Goal: Use online tool/utility: Utilize a website feature to perform a specific function

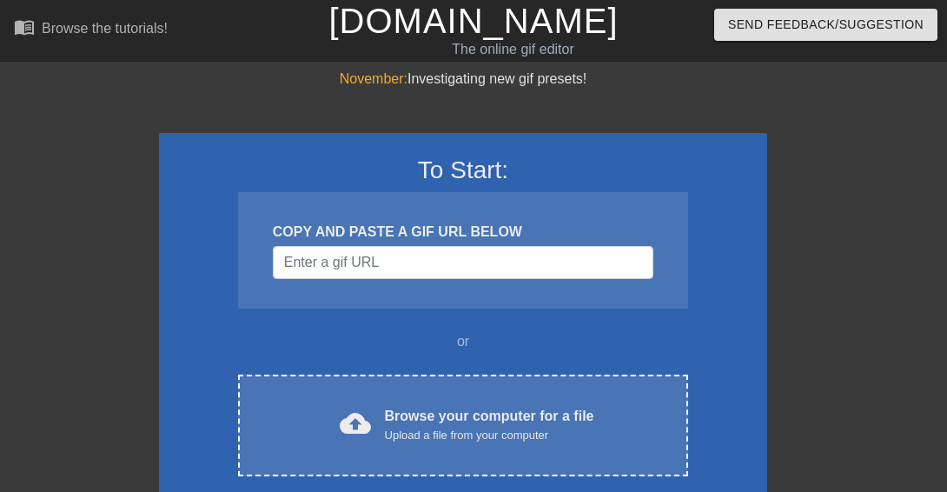
click at [657, 303] on div "COPY AND PASTE A GIF URL BELOW" at bounding box center [463, 250] width 450 height 116
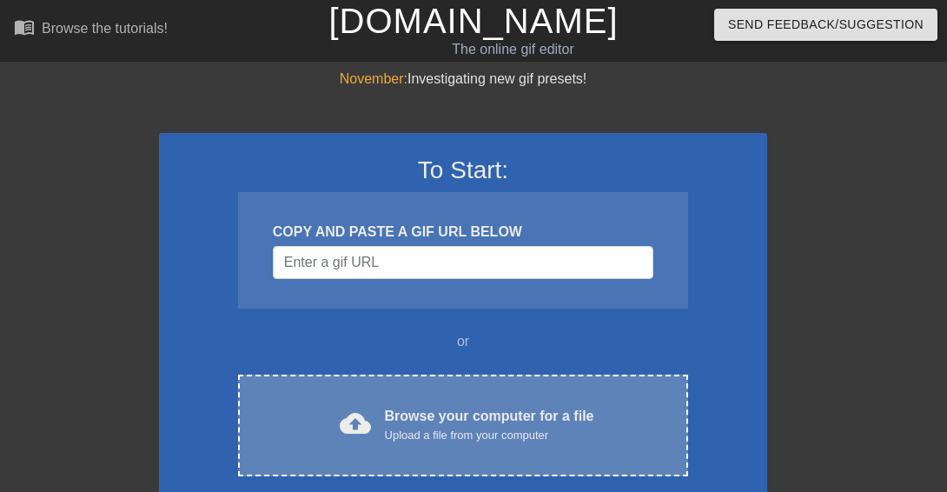
click at [571, 427] on div "Upload a file from your computer" at bounding box center [489, 434] width 209 height 17
click at [469, 445] on div "cloud_upload Browse your computer for a file Upload a file from your computer C…" at bounding box center [463, 425] width 450 height 102
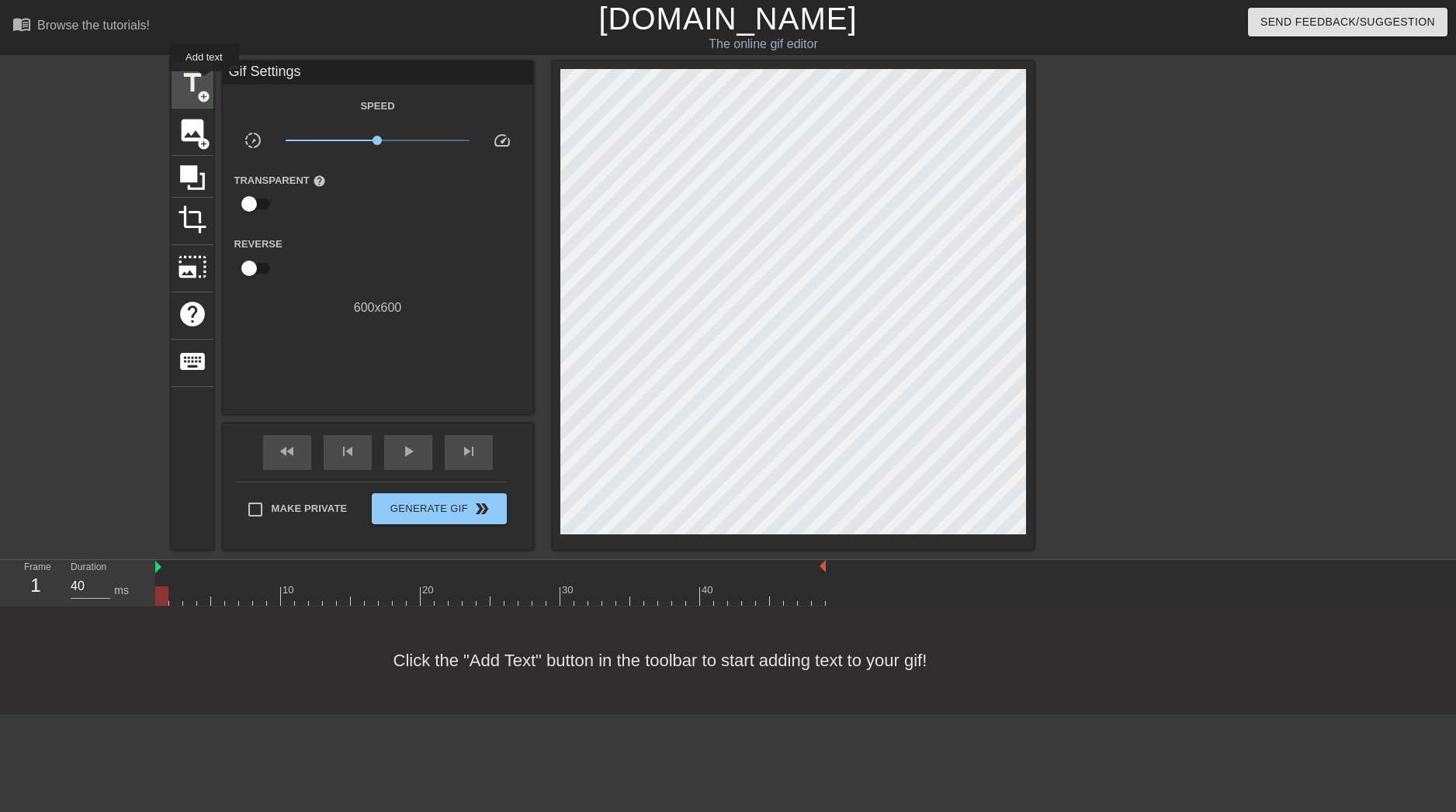
click at [204, 82] on span "title" at bounding box center [192, 82] width 29 height 29
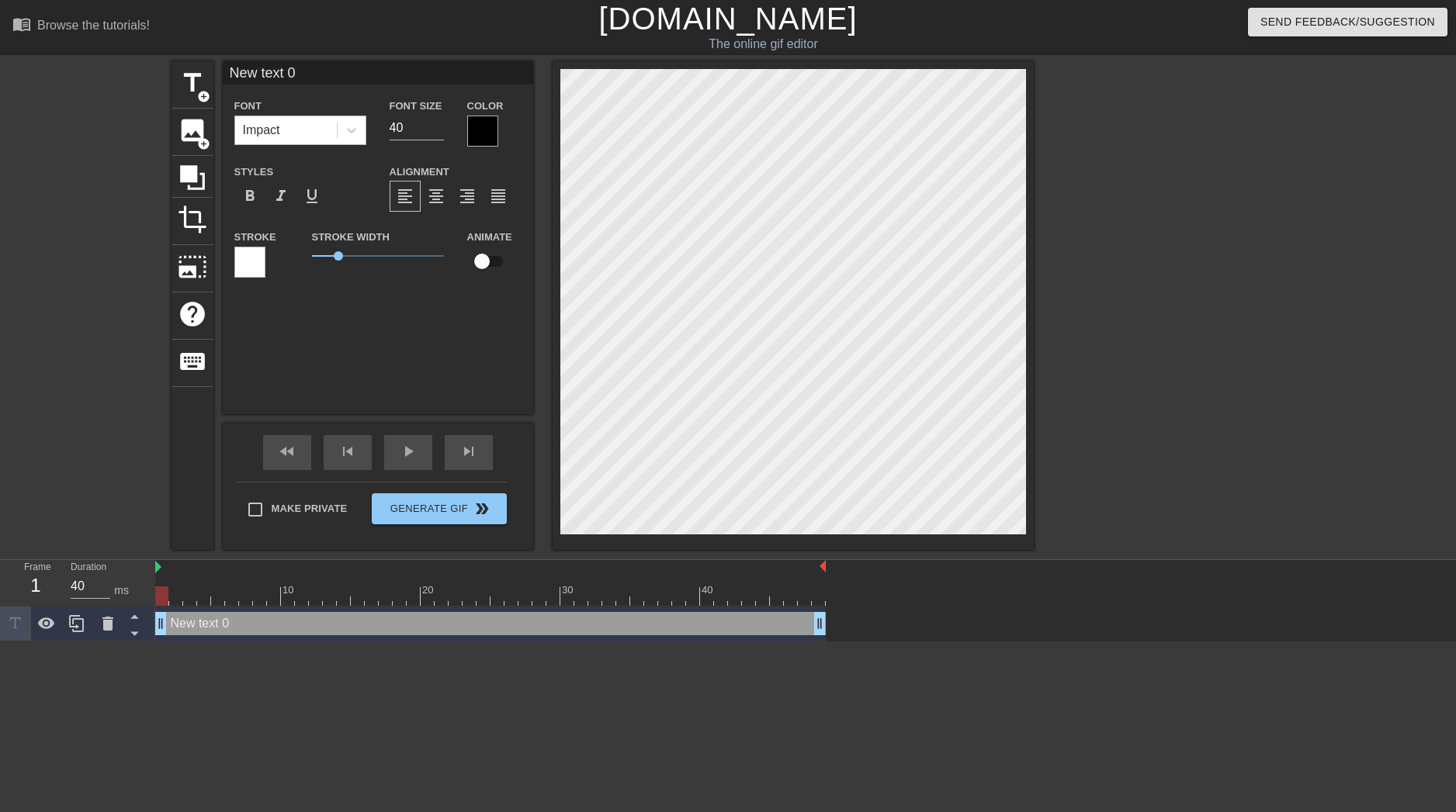
click at [298, 121] on div "Impact" at bounding box center [286, 130] width 102 height 28
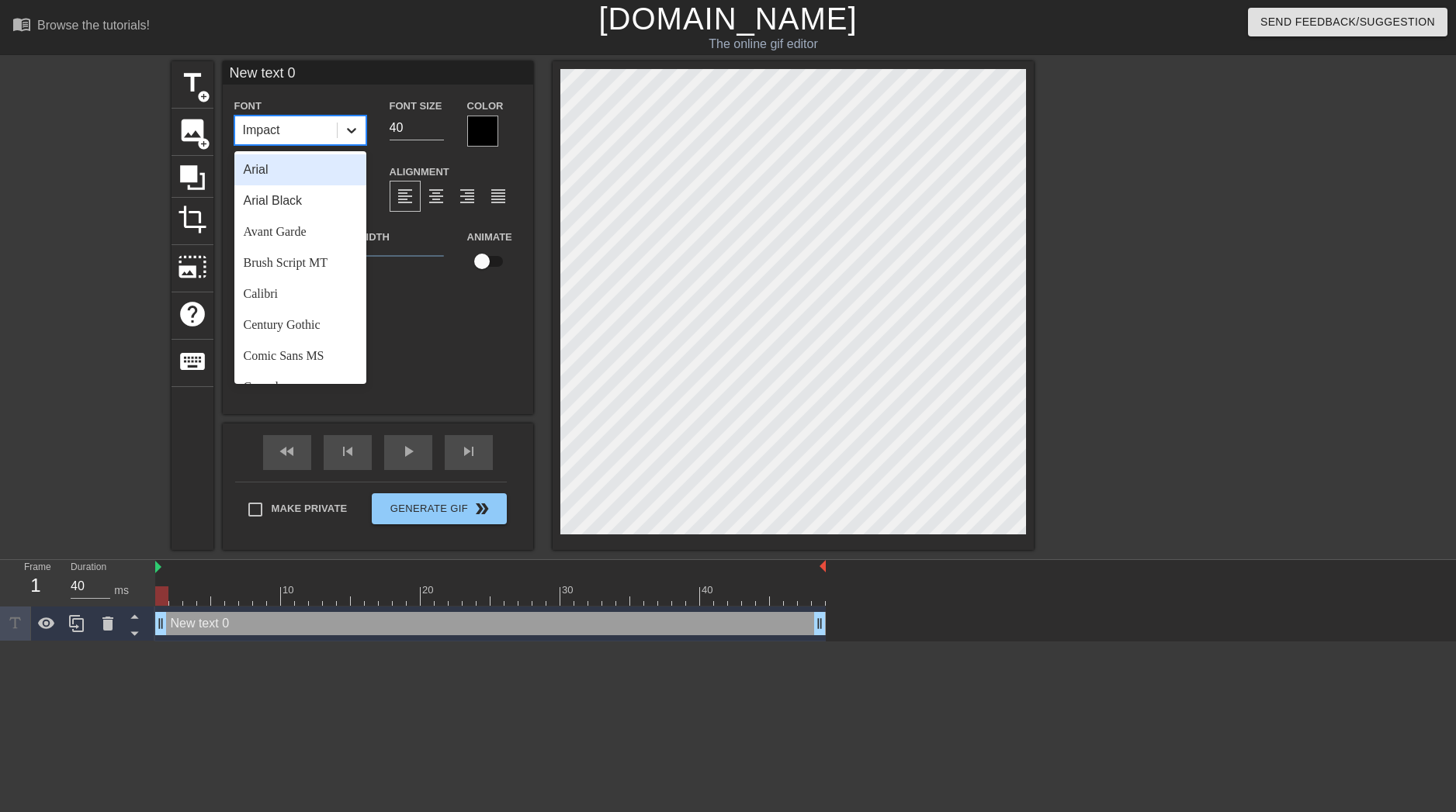
click at [348, 129] on icon at bounding box center [351, 130] width 15 height 15
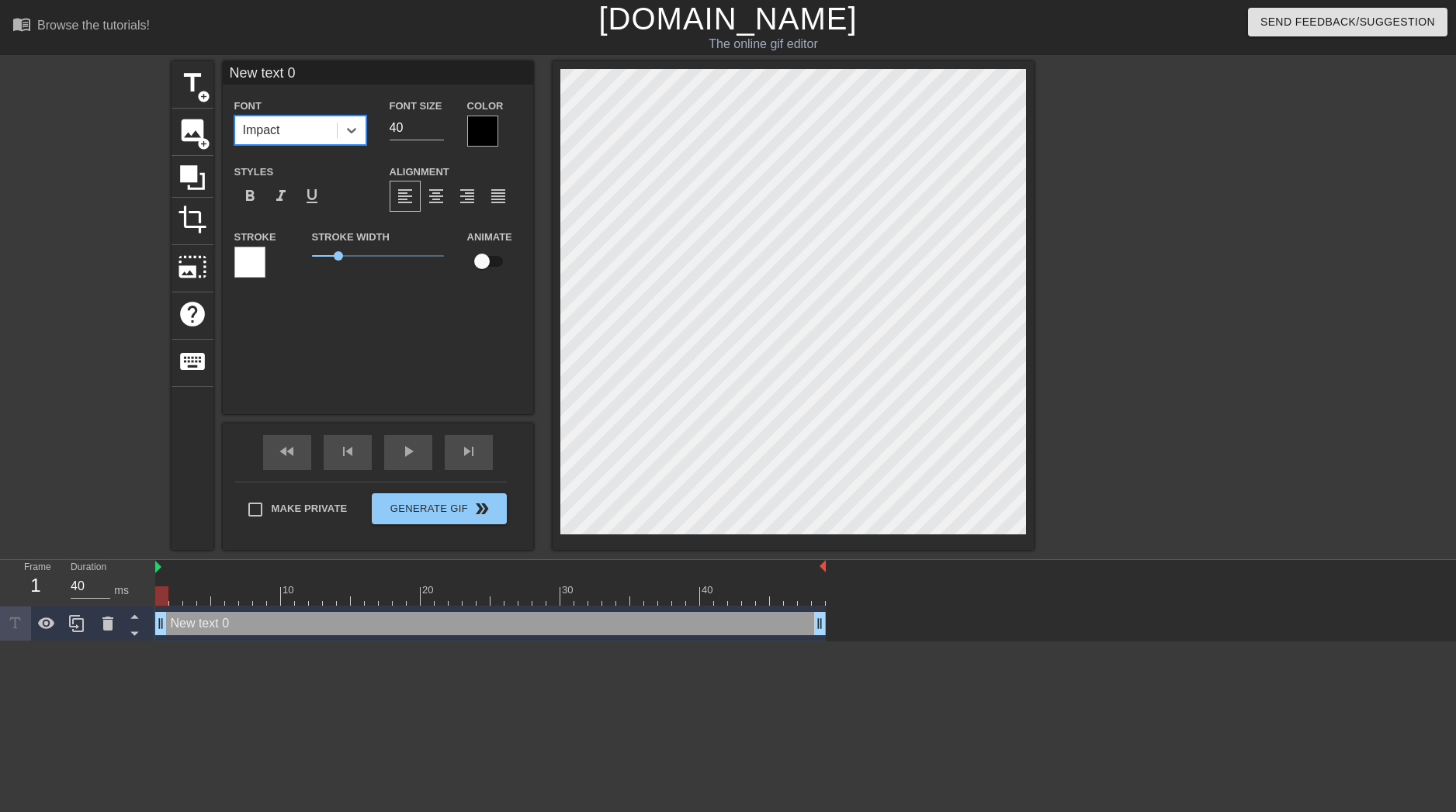
click at [324, 130] on div "Impact" at bounding box center [286, 130] width 102 height 28
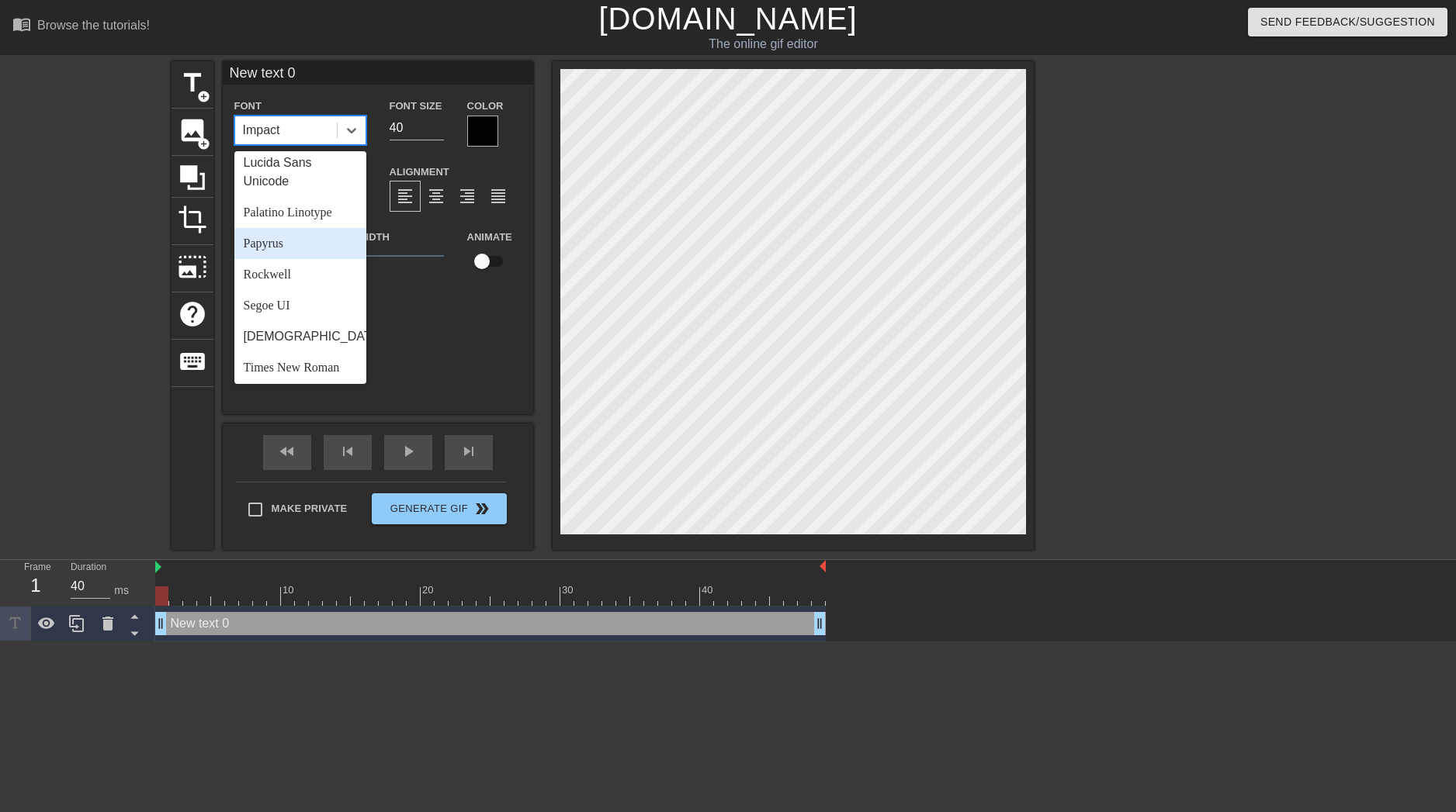
scroll to position [543, 0]
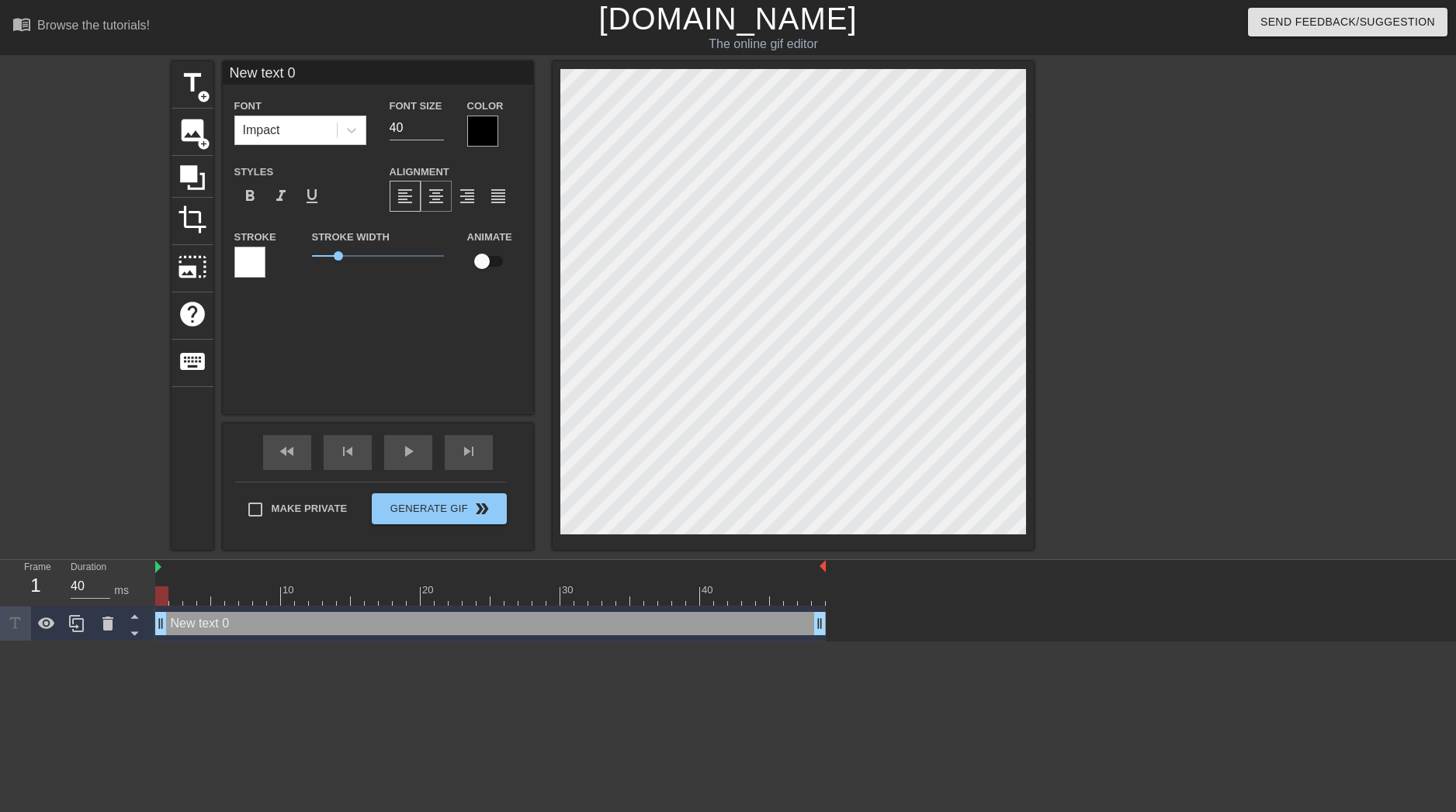
click at [429, 193] on span "format_align_center" at bounding box center [436, 196] width 19 height 19
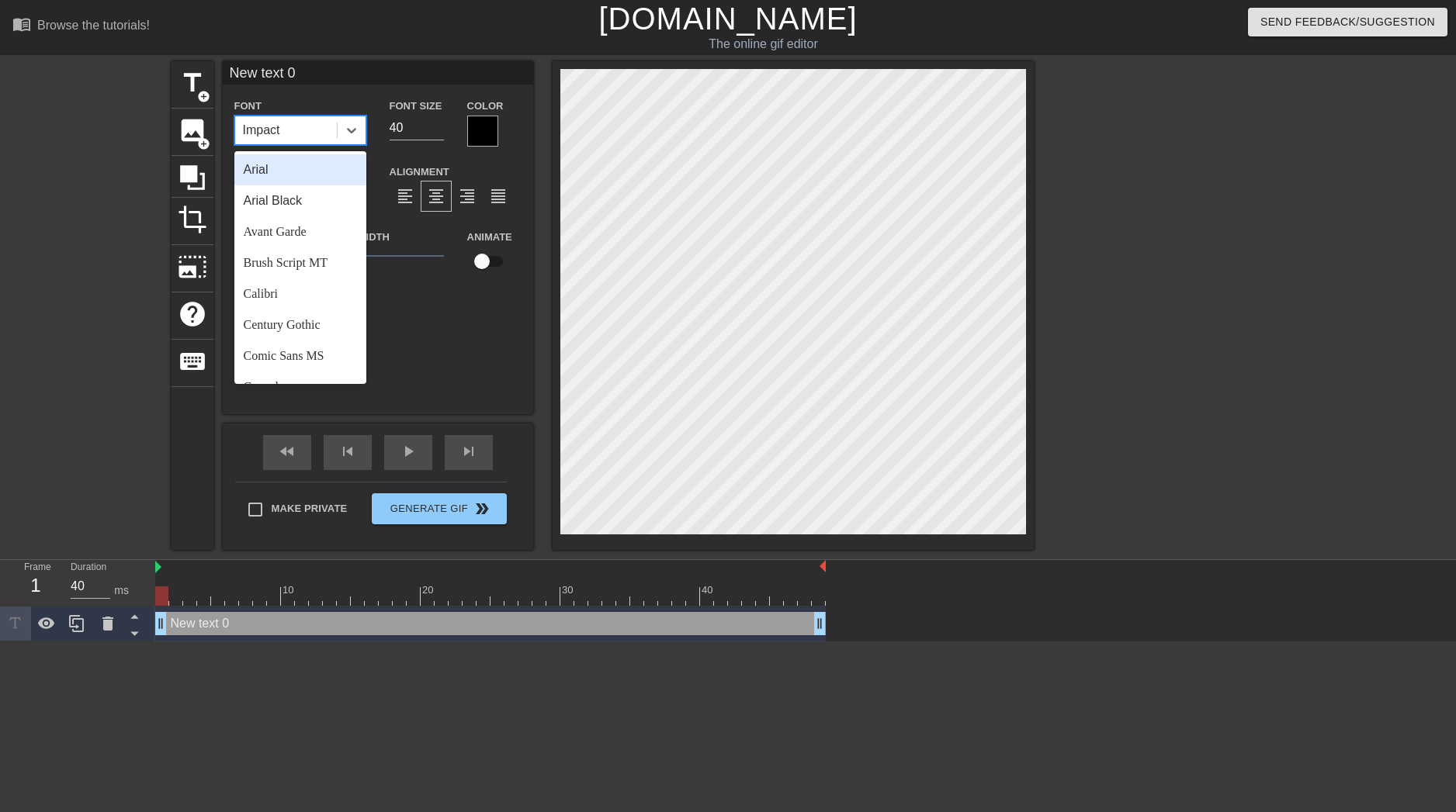
click at [322, 121] on div "Impact" at bounding box center [286, 130] width 102 height 28
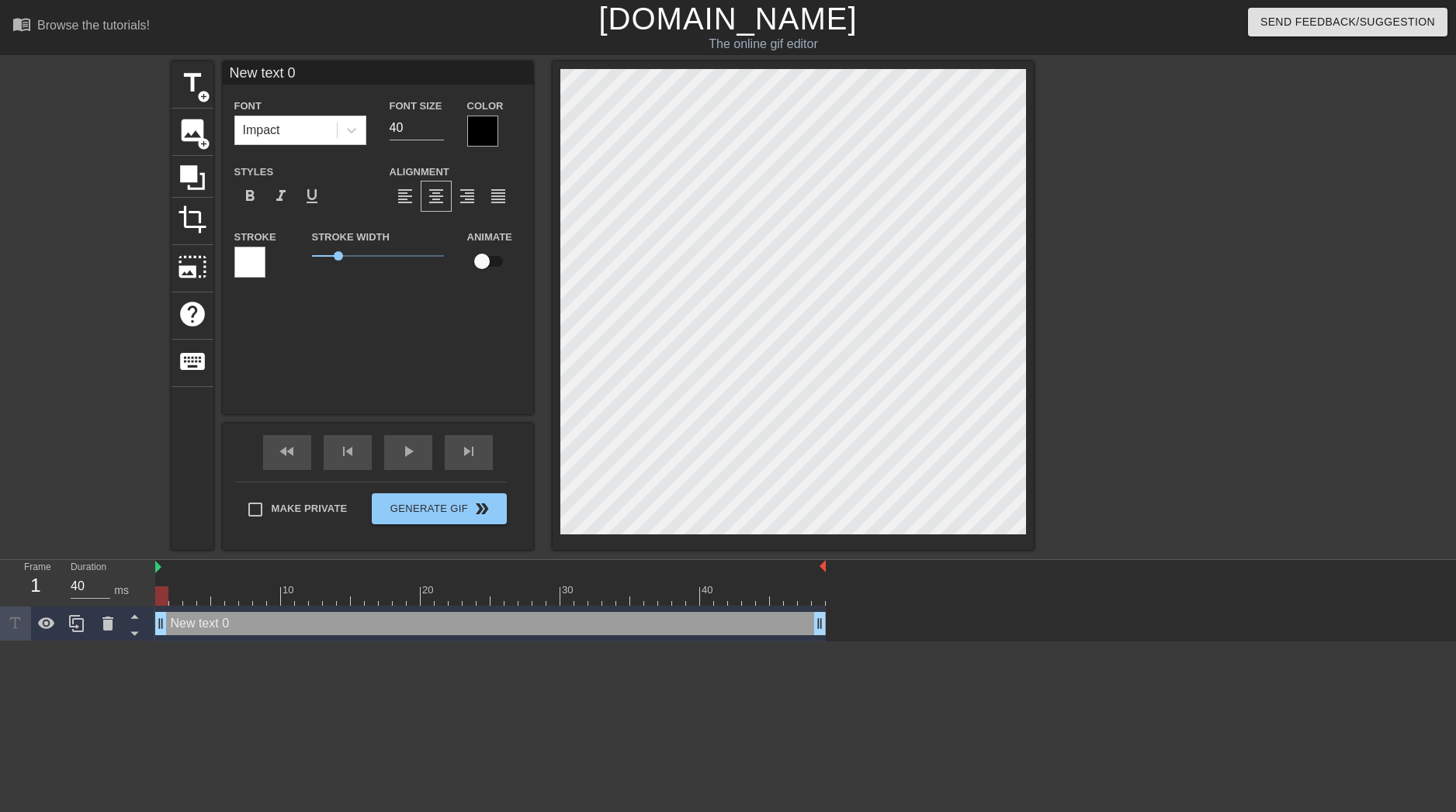
click at [325, 109] on div "Font Impact" at bounding box center [300, 121] width 132 height 49
click at [334, 127] on div "Impact" at bounding box center [286, 130] width 102 height 28
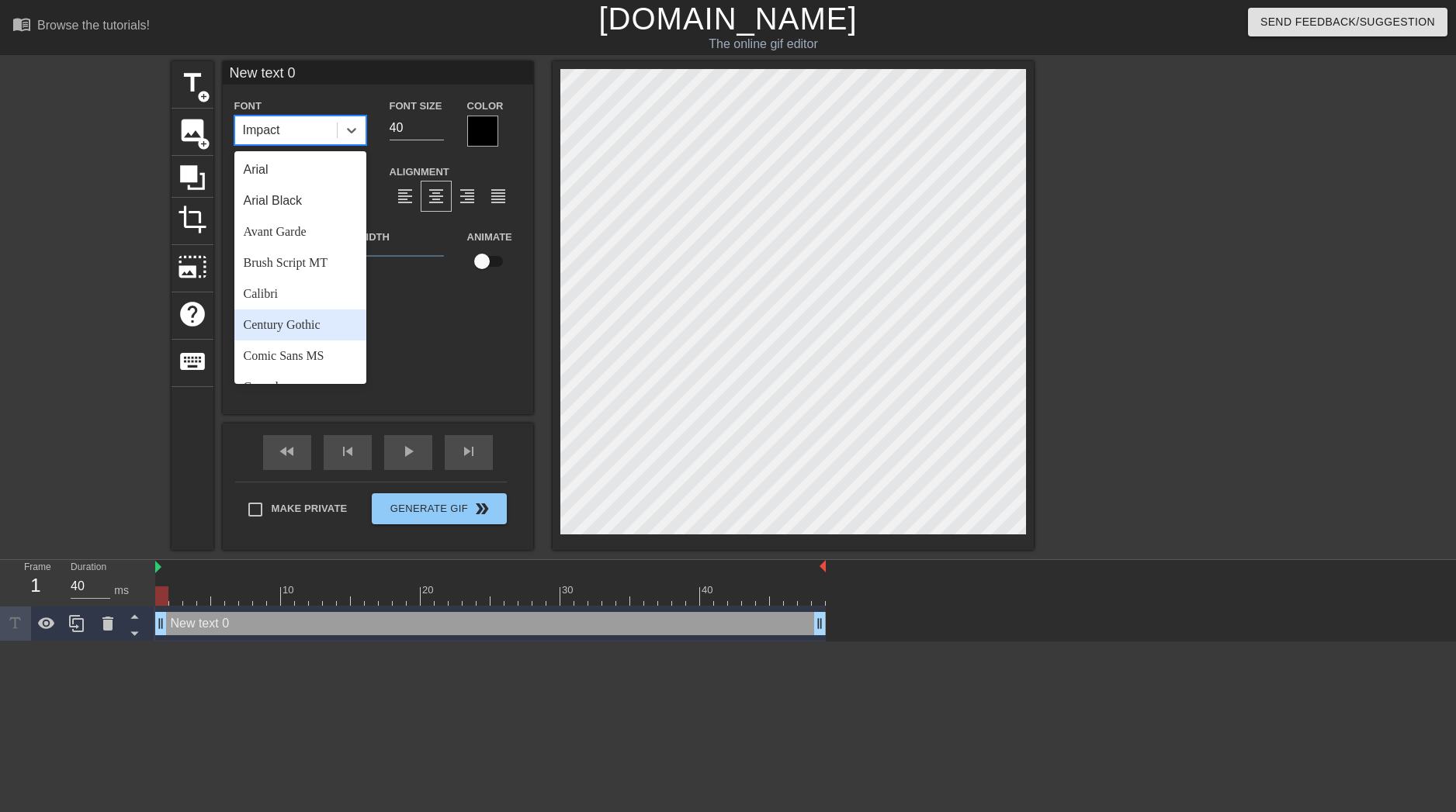
click at [299, 322] on div "Century Gothic" at bounding box center [300, 325] width 132 height 31
click at [315, 139] on div "Century Gothic" at bounding box center [286, 130] width 102 height 28
click at [282, 310] on div "Lucida Console" at bounding box center [300, 294] width 132 height 31
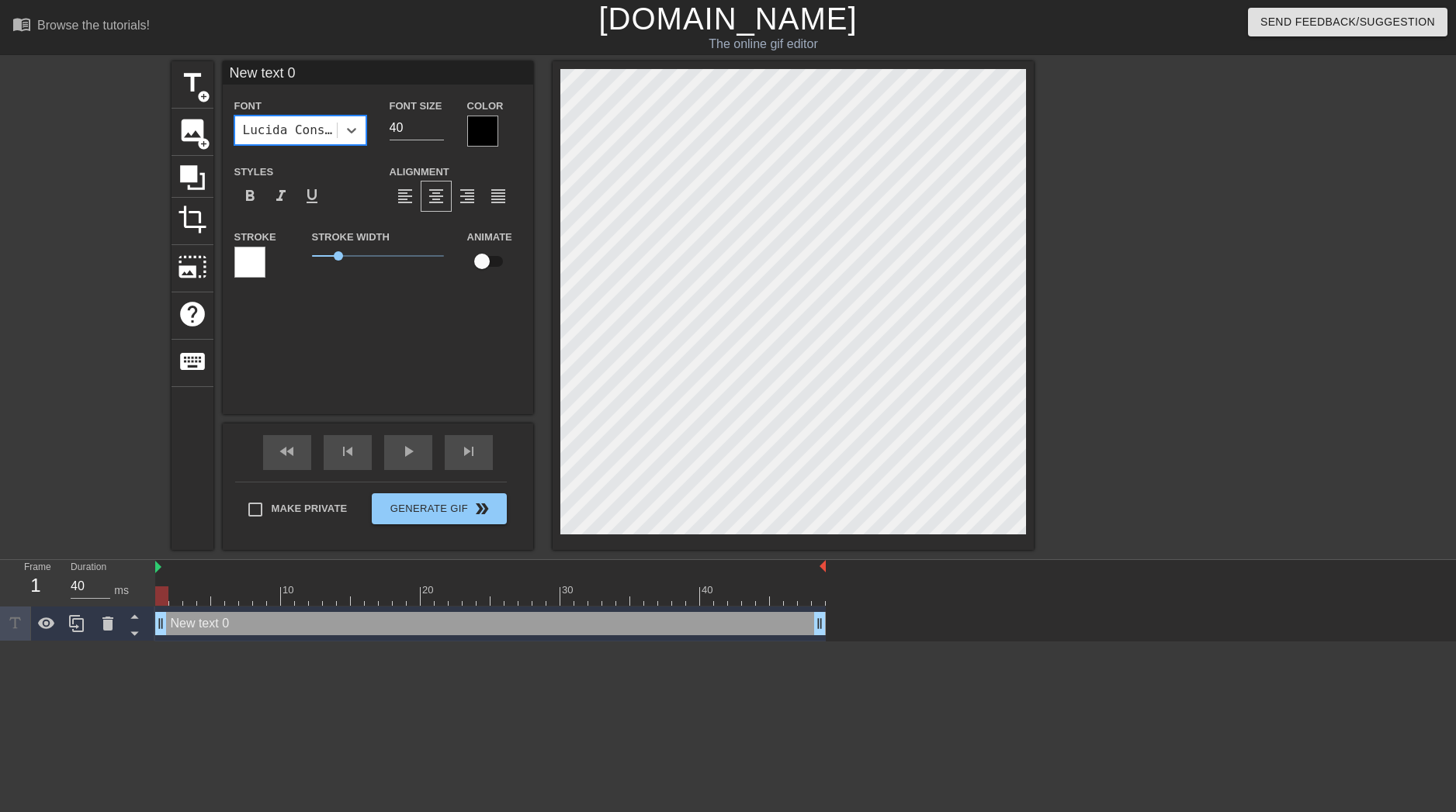
click at [315, 130] on div "Lucida Console" at bounding box center [290, 130] width 96 height 19
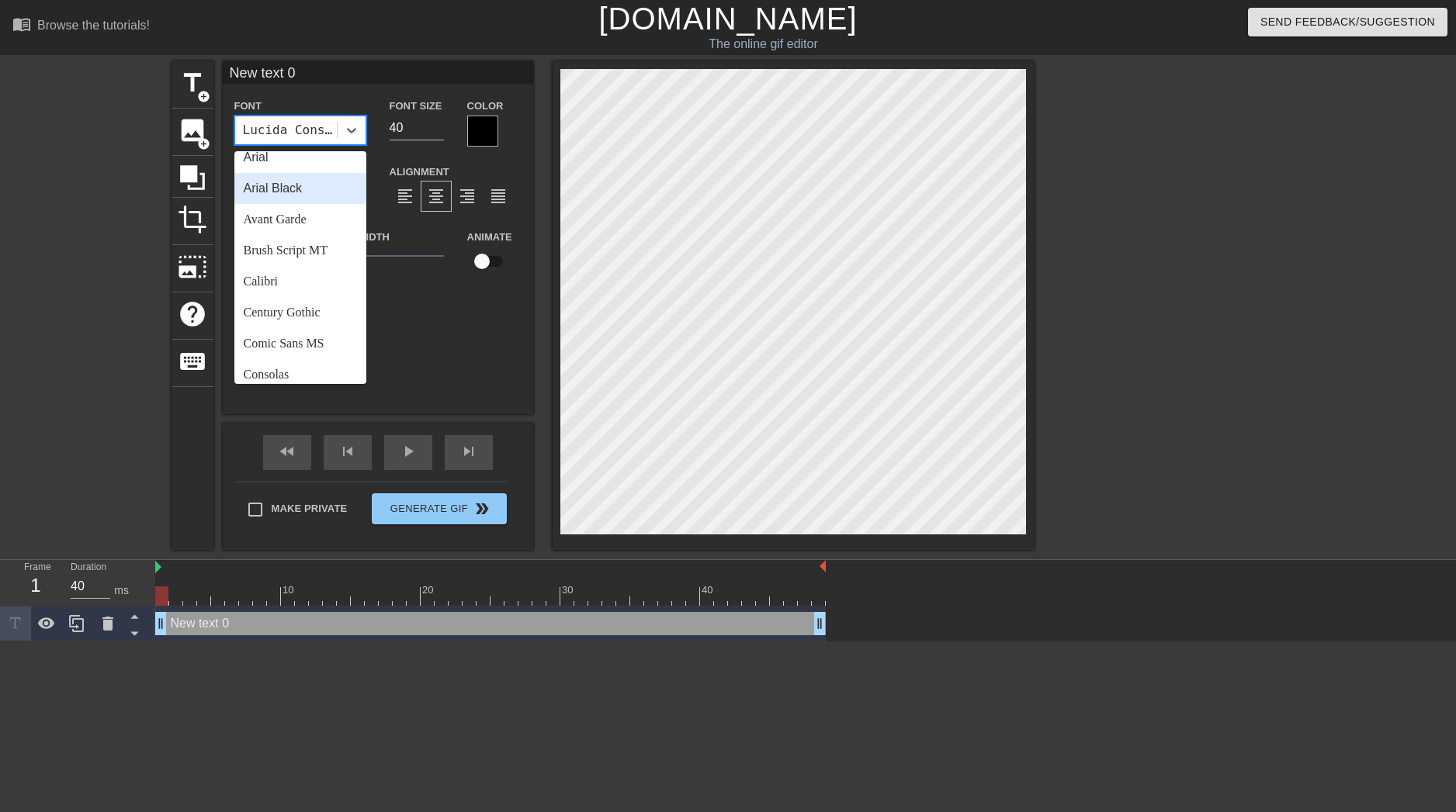
scroll to position [0, 0]
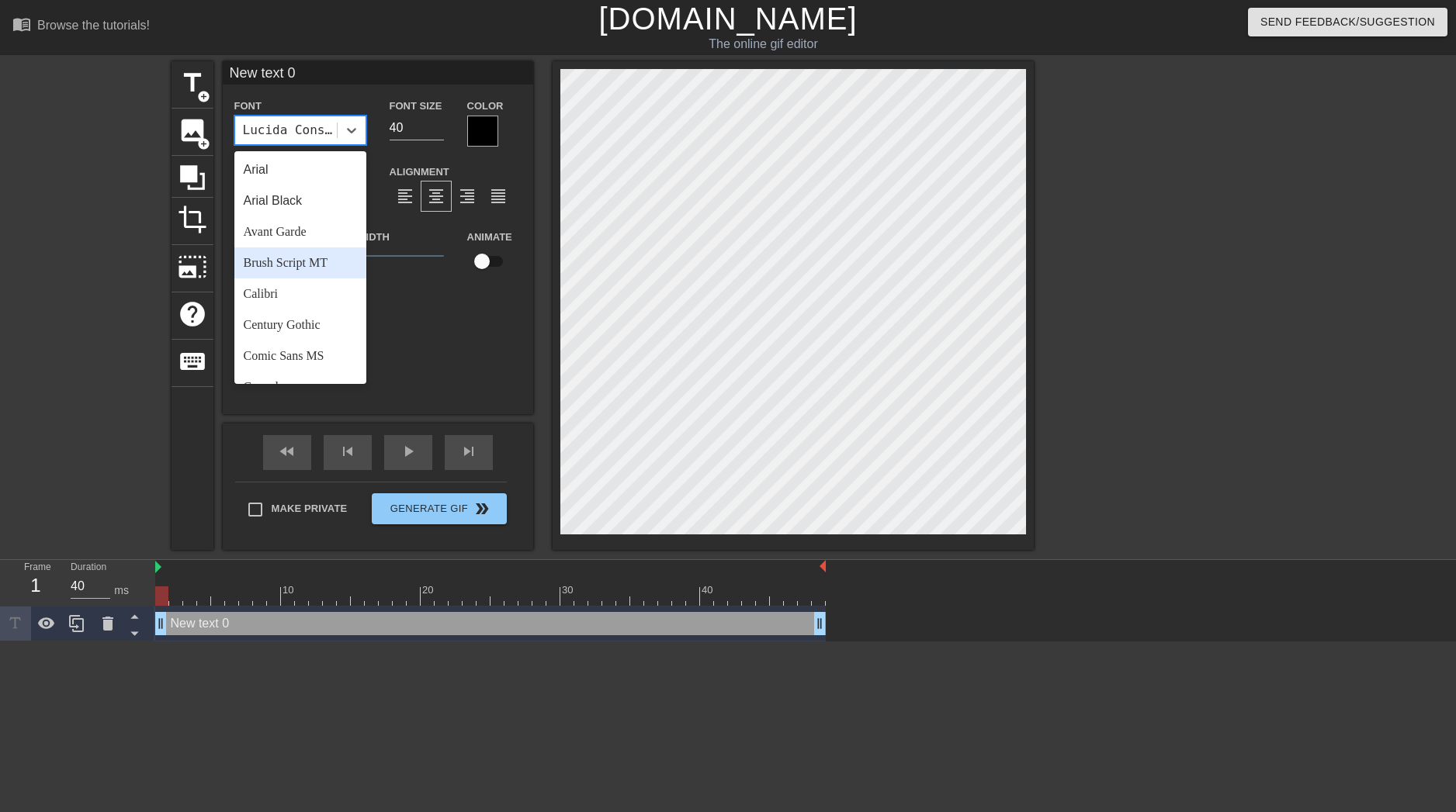
click at [294, 267] on div "Brush Script MT" at bounding box center [300, 263] width 132 height 31
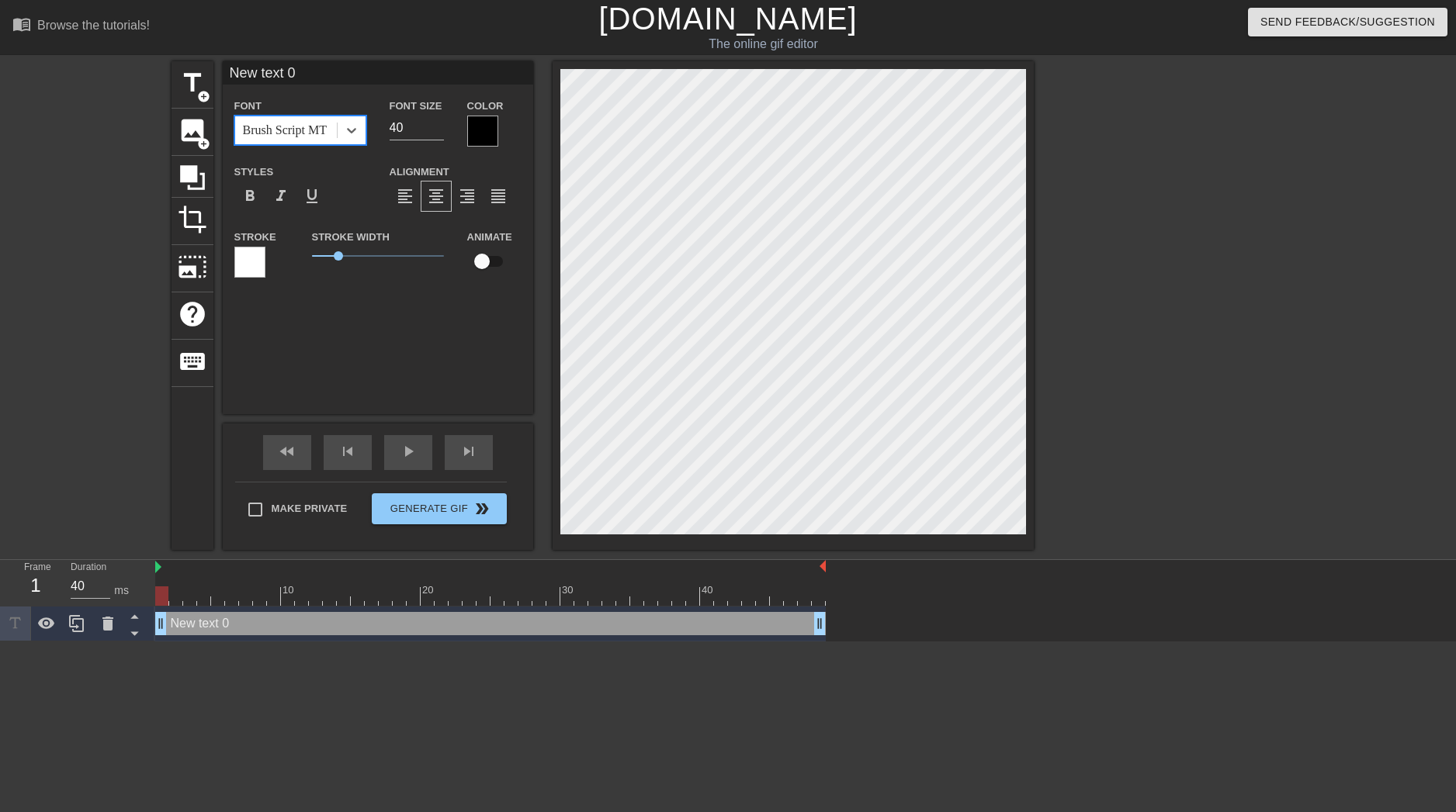
click at [309, 133] on div "Brush Script MT" at bounding box center [285, 130] width 84 height 19
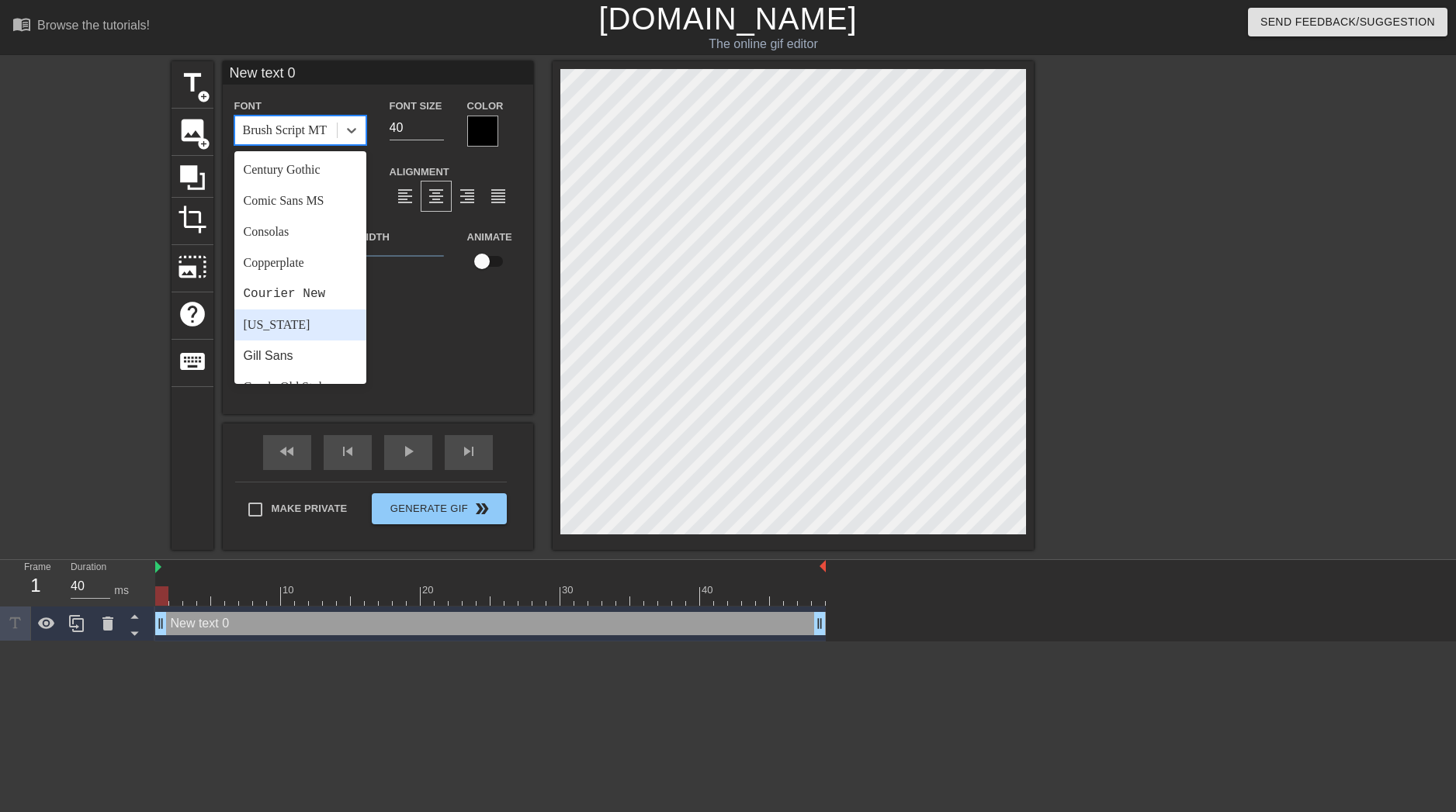
scroll to position [233, 0]
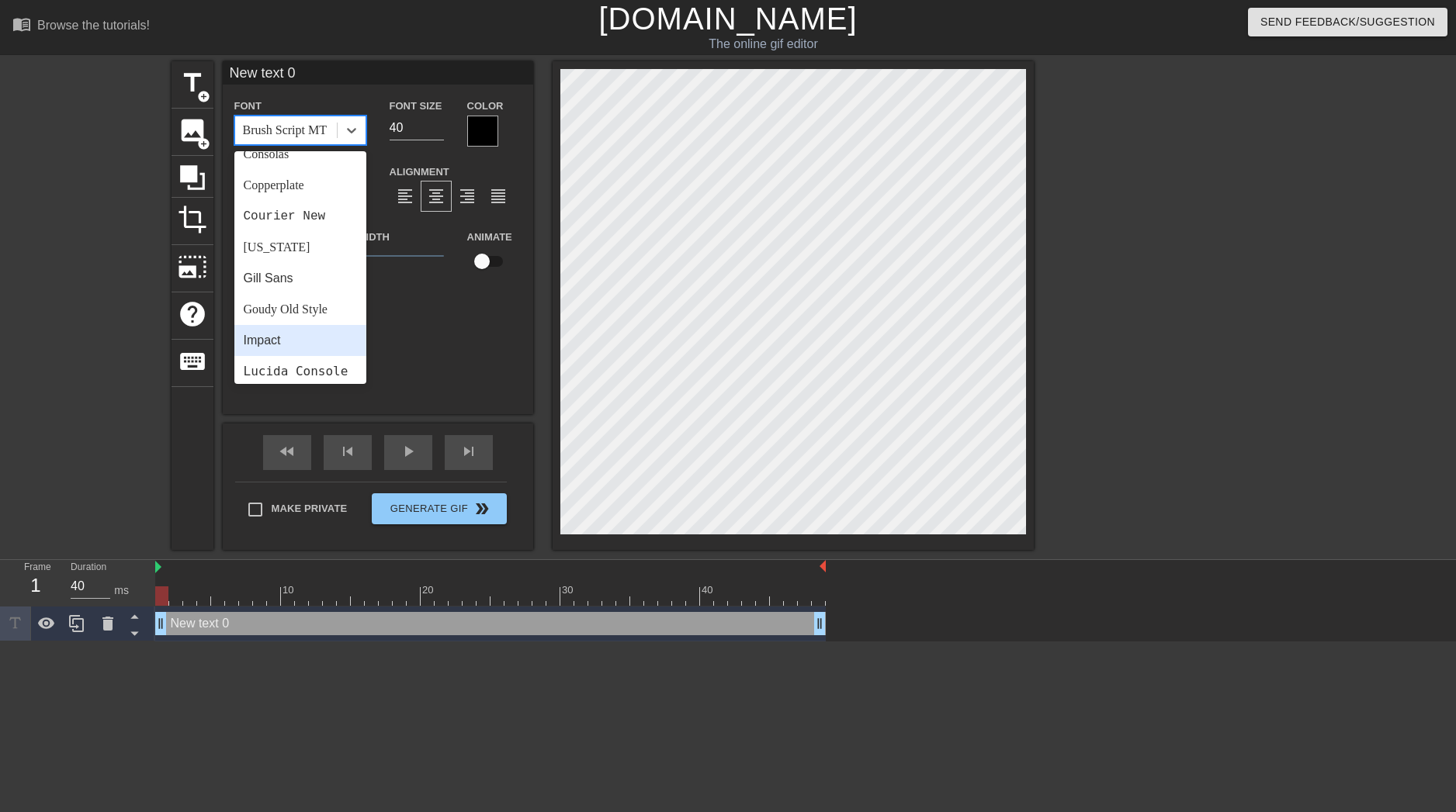
click at [293, 335] on div "Impact" at bounding box center [300, 340] width 132 height 31
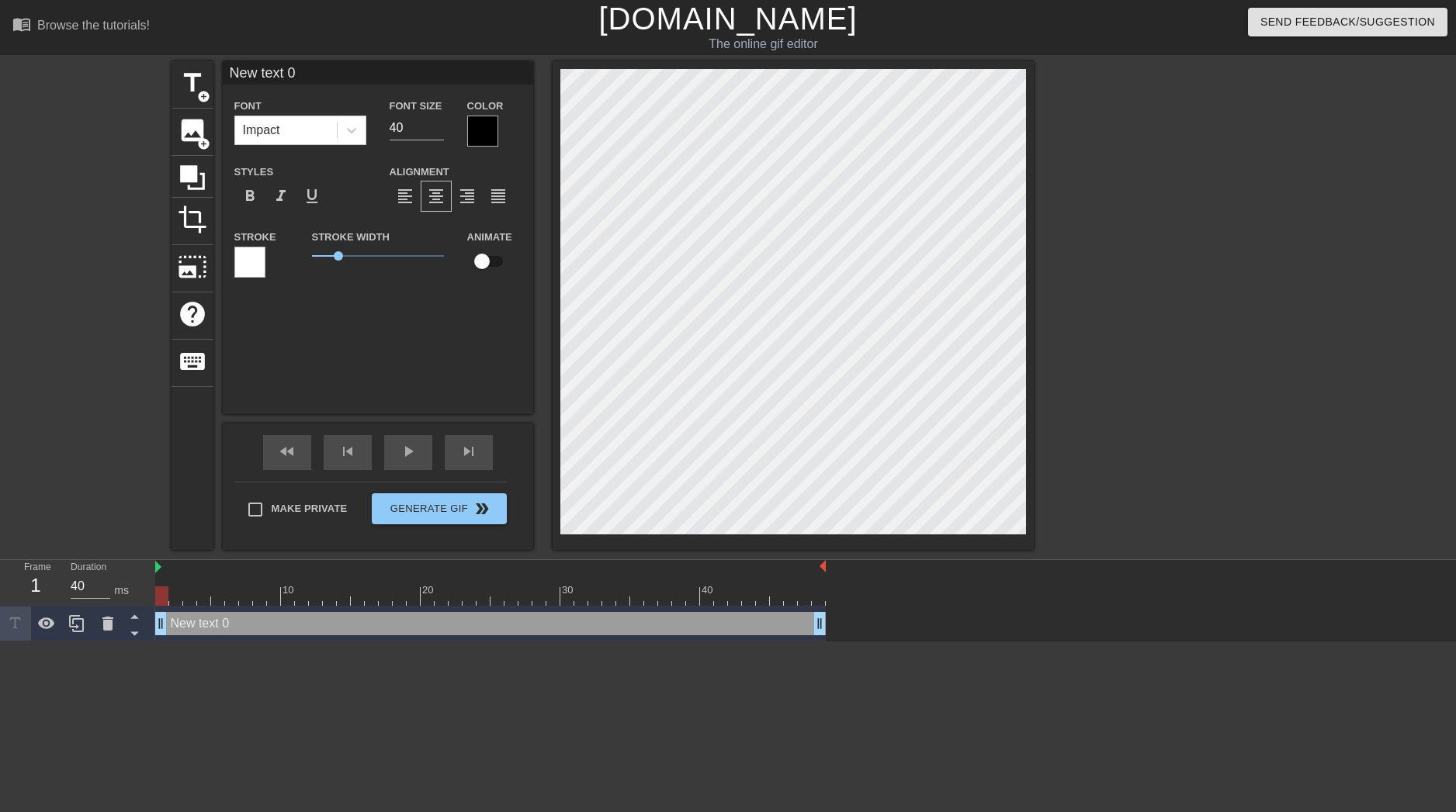
click at [262, 255] on div at bounding box center [249, 262] width 31 height 31
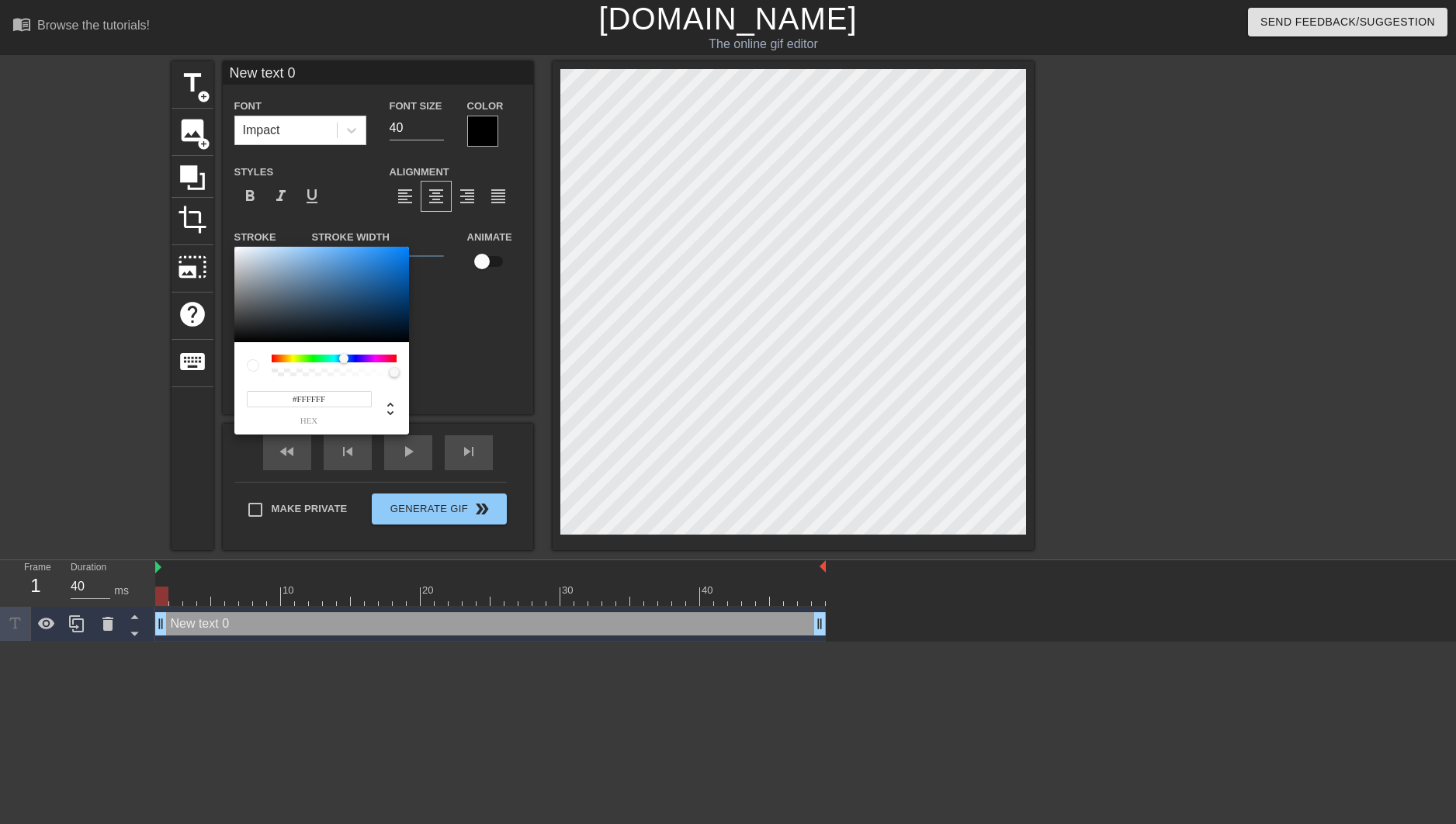
click at [345, 357] on div at bounding box center [334, 358] width 125 height 8
drag, startPoint x: 405, startPoint y: 256, endPoint x: 432, endPoint y: 237, distance: 33.0
click at [432, 237] on div "#0079FF hex" at bounding box center [728, 412] width 1456 height 824
type input "#00C6FF"
click at [339, 359] on div at bounding box center [338, 358] width 9 height 9
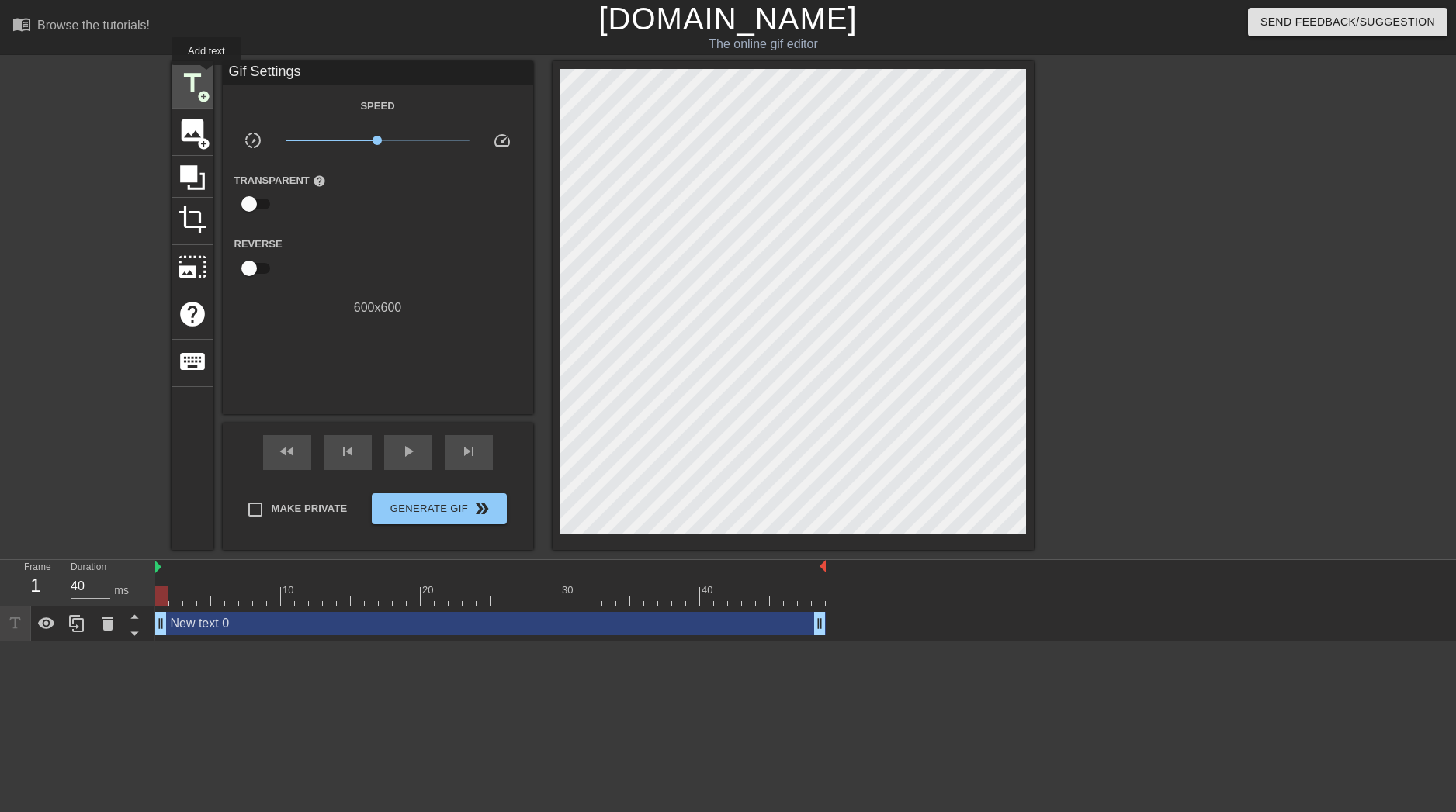
click at [206, 76] on span "title" at bounding box center [192, 82] width 29 height 29
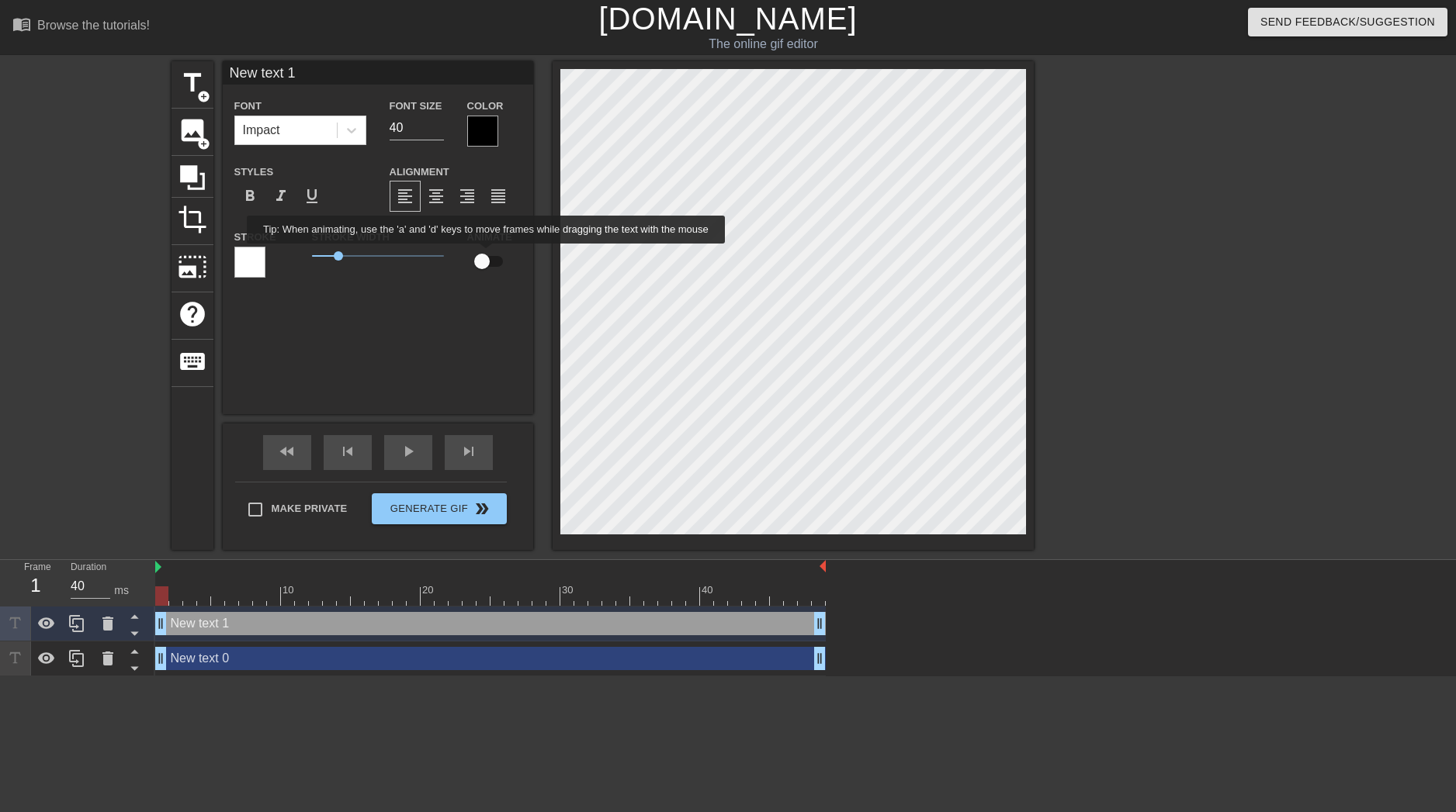
click at [487, 255] on input "checkbox" at bounding box center [482, 261] width 88 height 29
checkbox input "true"
click at [111, 439] on icon at bounding box center [108, 624] width 11 height 14
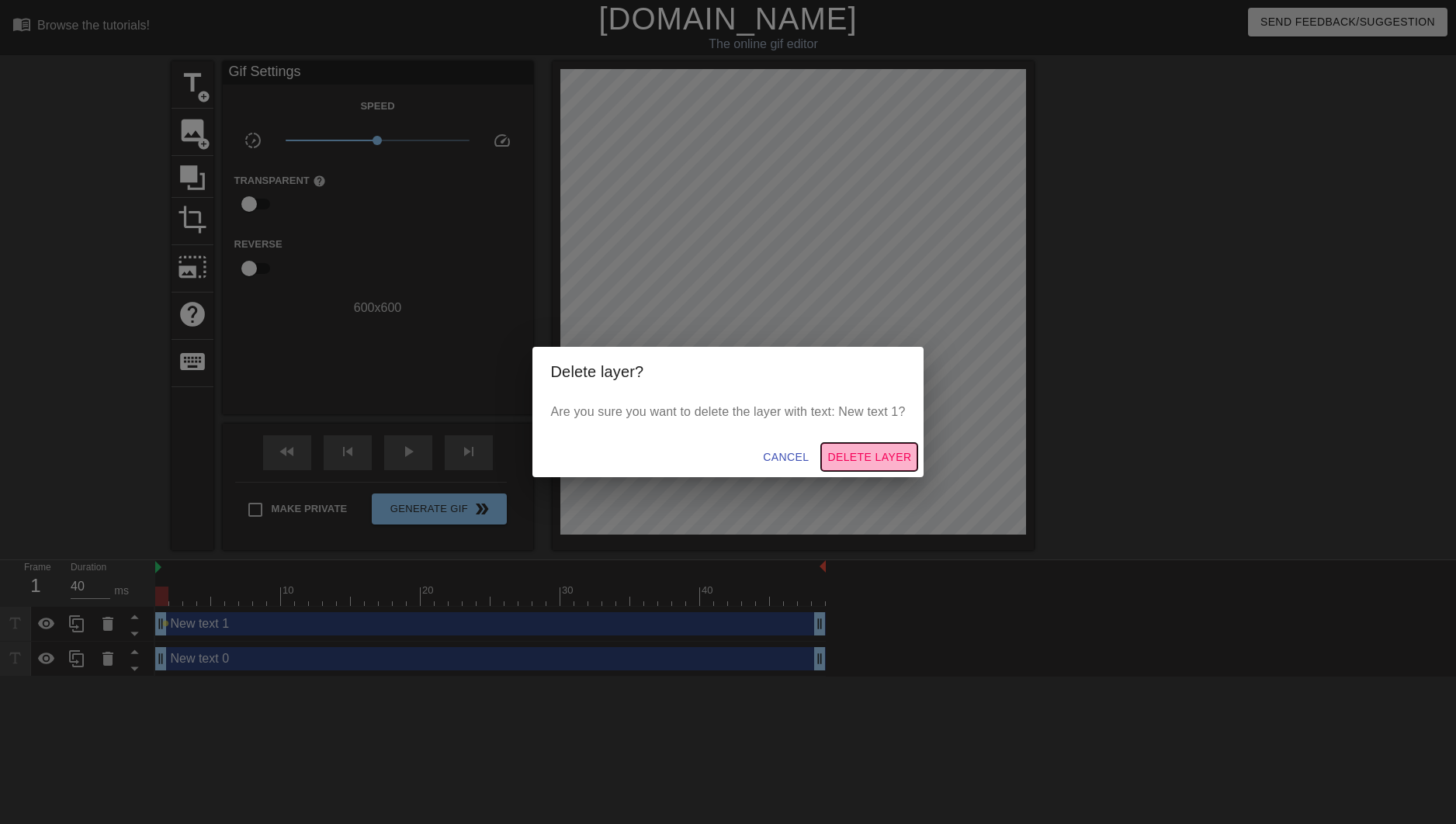
click at [846, 439] on span "Delete Layer" at bounding box center [870, 458] width 84 height 20
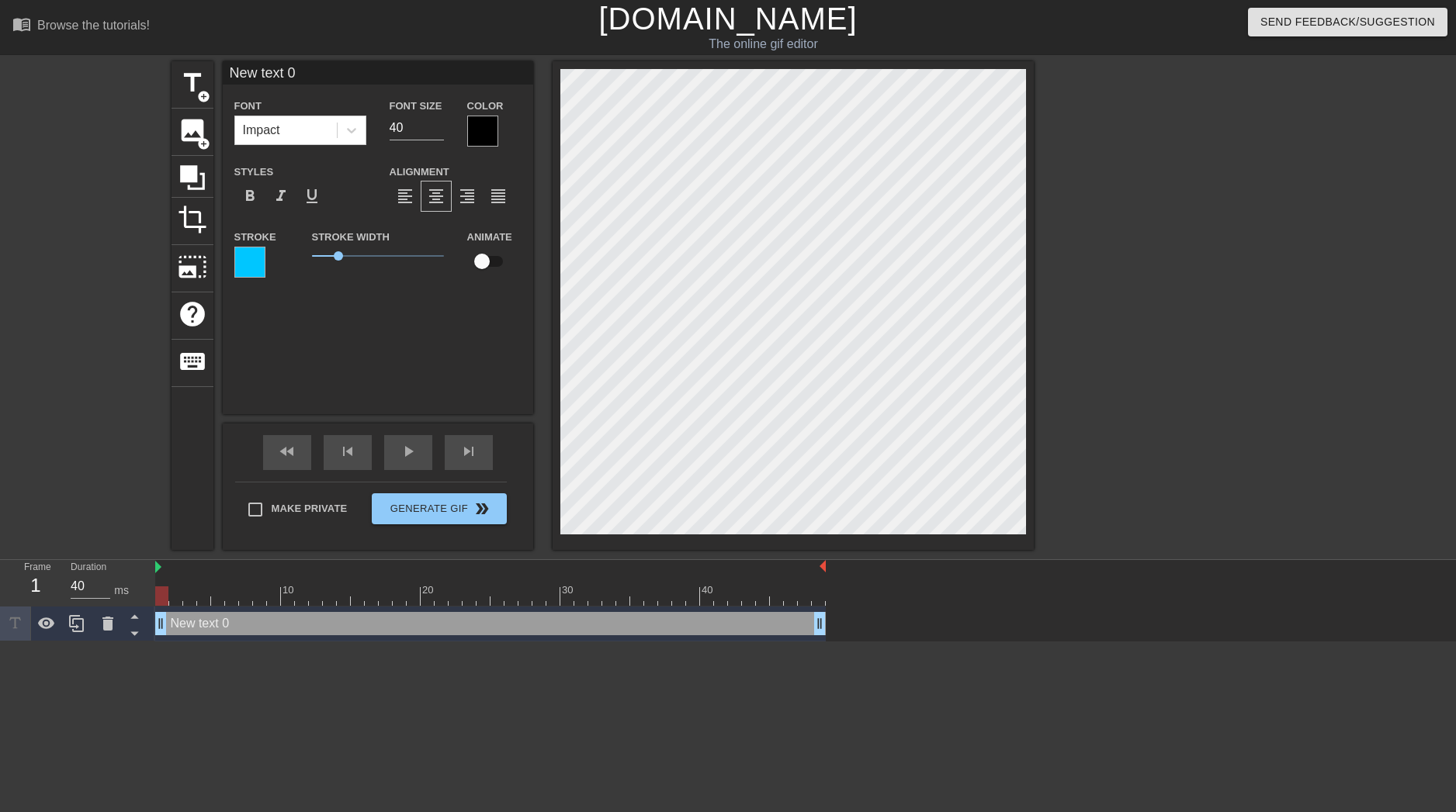
click at [482, 127] on div at bounding box center [483, 130] width 31 height 31
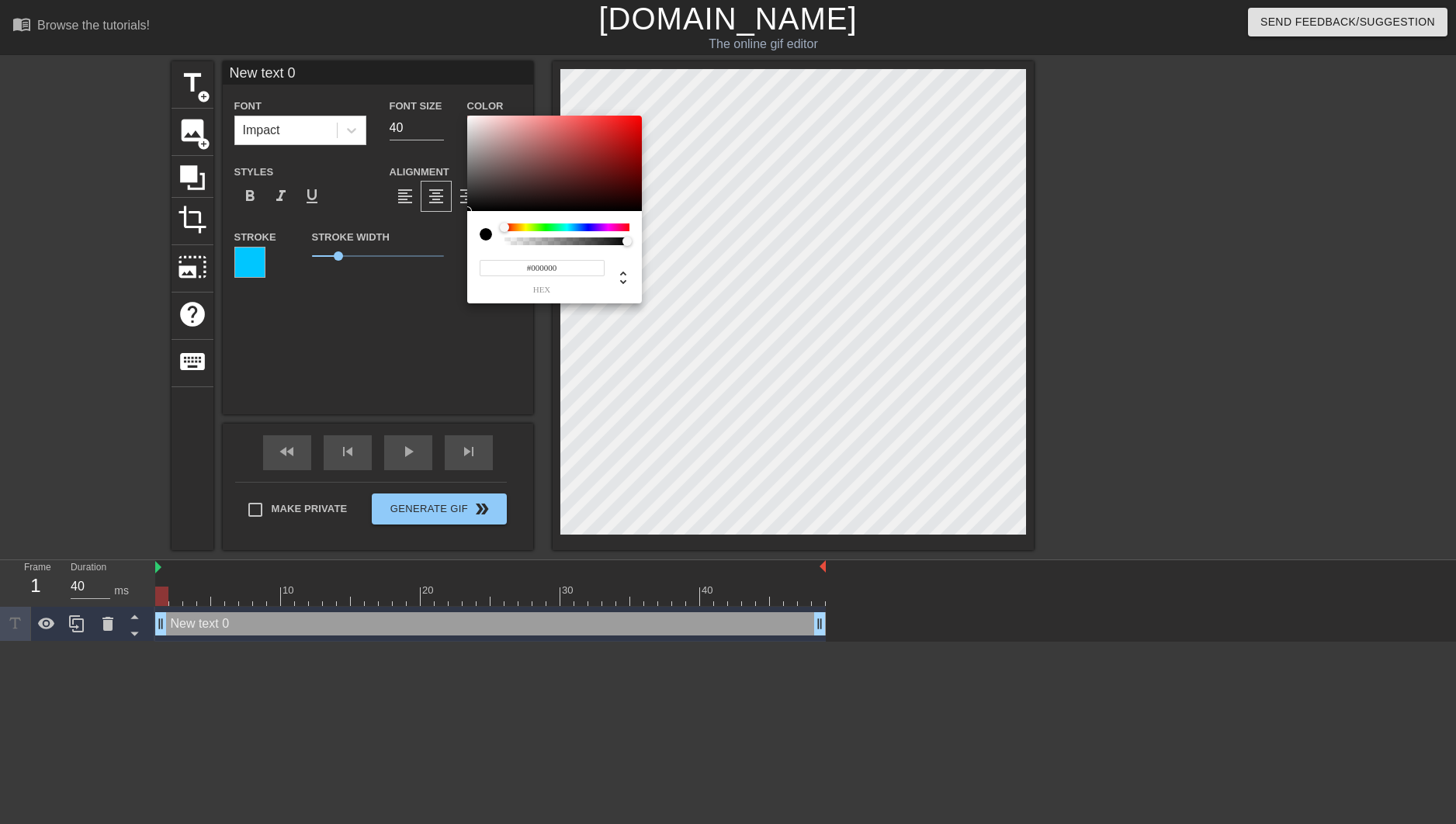
click at [539, 233] on div at bounding box center [568, 234] width 125 height 21
type input "0"
drag, startPoint x: 551, startPoint y: 243, endPoint x: 363, endPoint y: 263, distance: 189.1
click at [363, 263] on div "0 r 0 g 0 b 0 a" at bounding box center [728, 412] width 1456 height 824
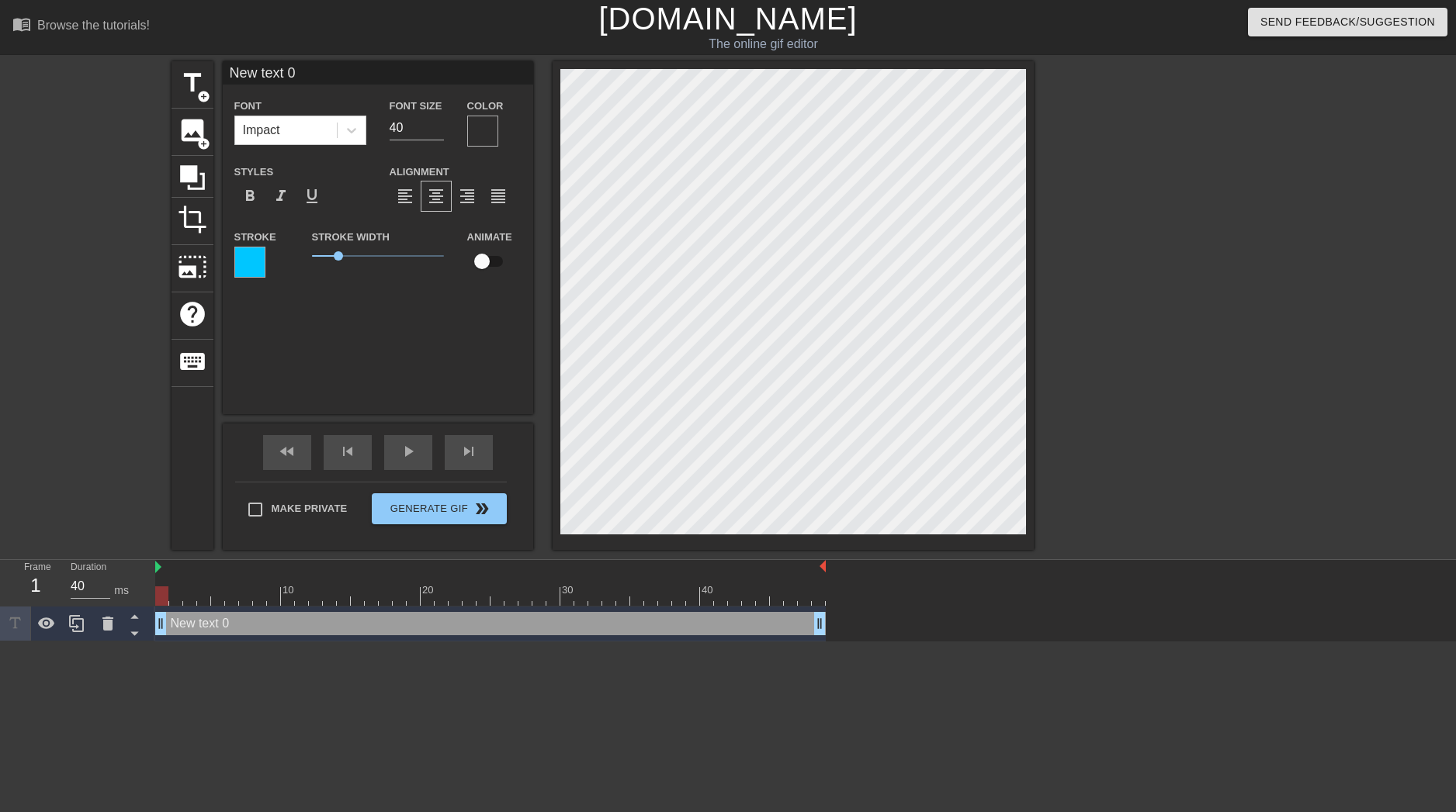
scroll to position [3, 4]
type input "New text0"
type textarea "New text0"
type input "New tex0"
type textarea "New tex0"
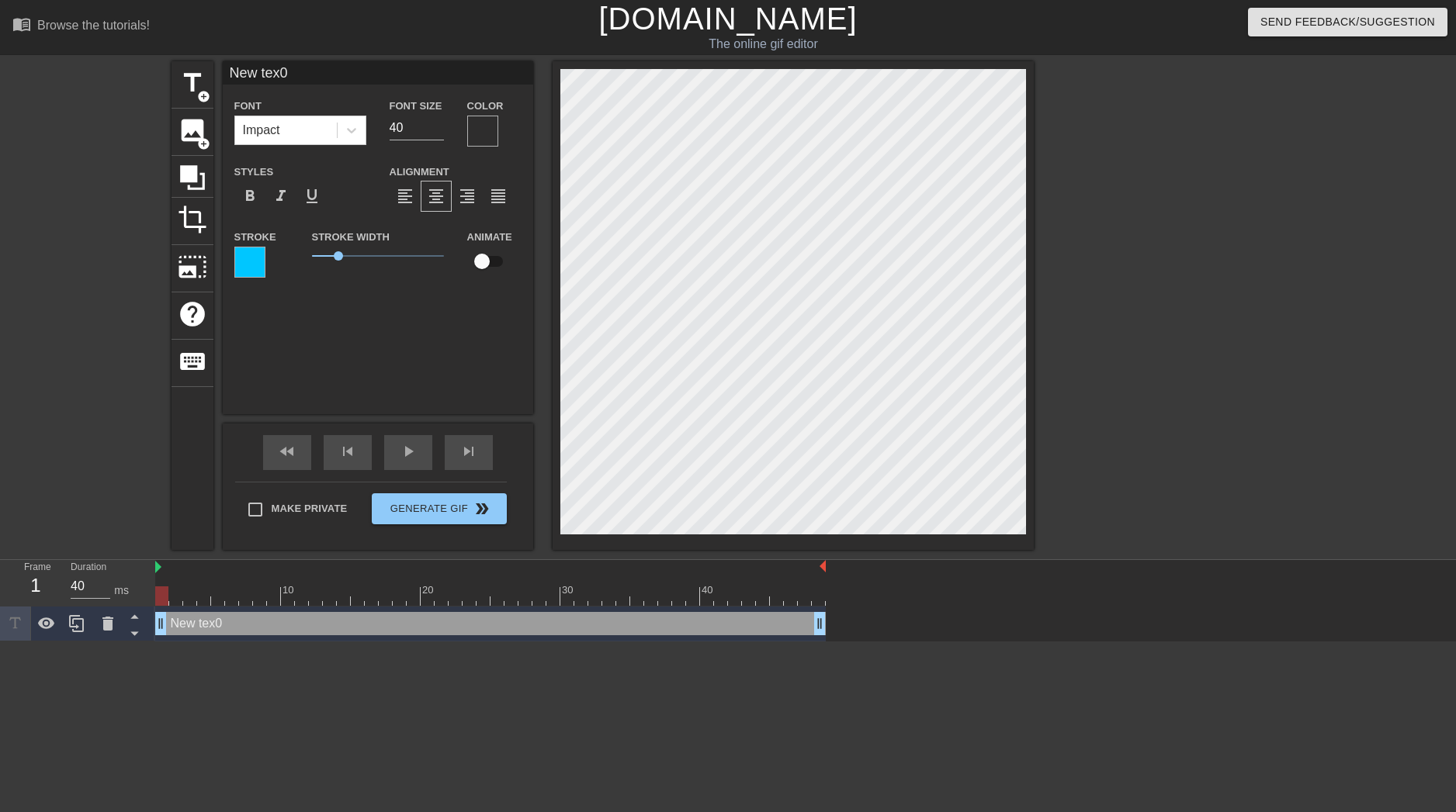
type input "New te0"
type textarea "New te0"
type input "New te"
type textarea "New te"
type input "New t"
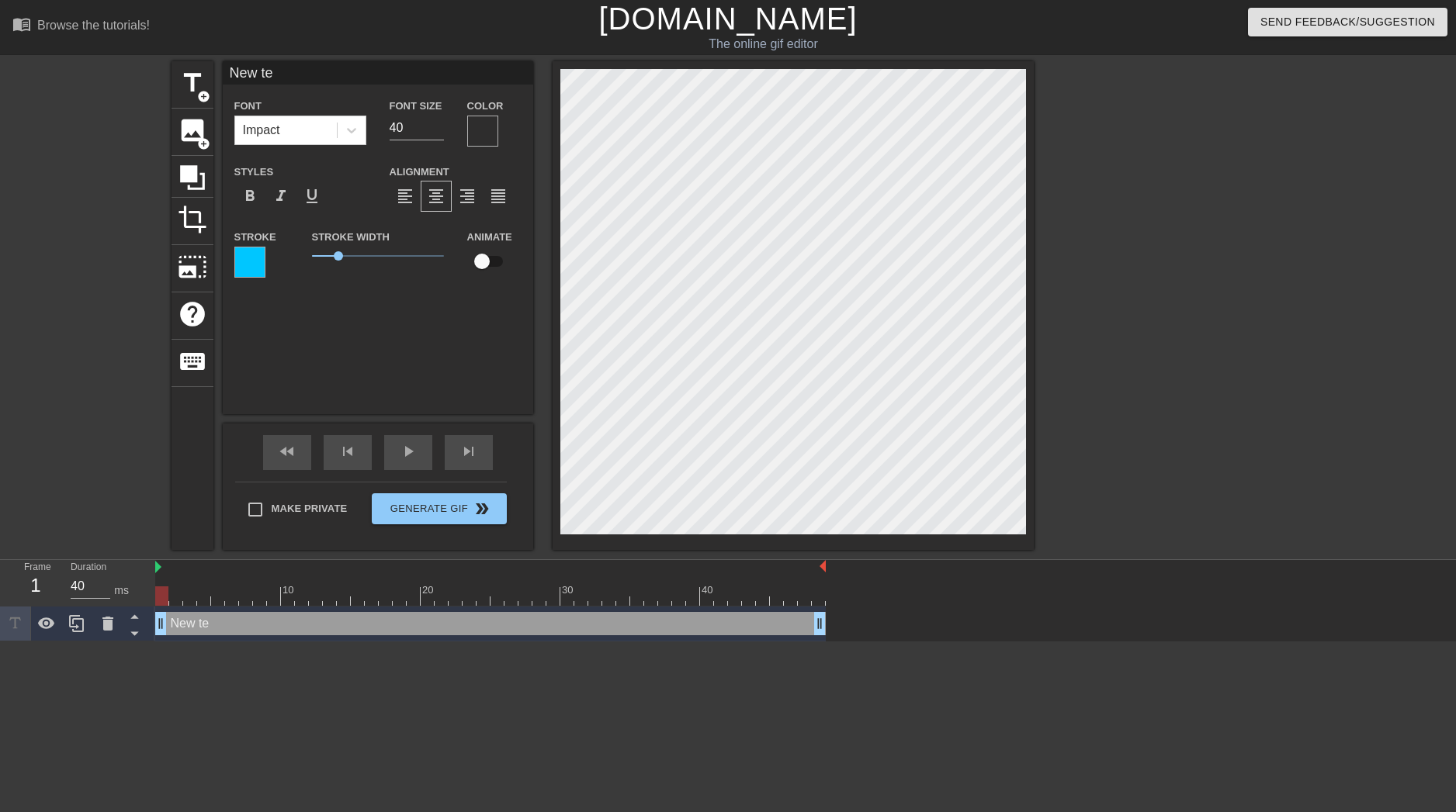
type textarea "New t"
type input "New"
type textarea "New"
type input "New"
type textarea "New"
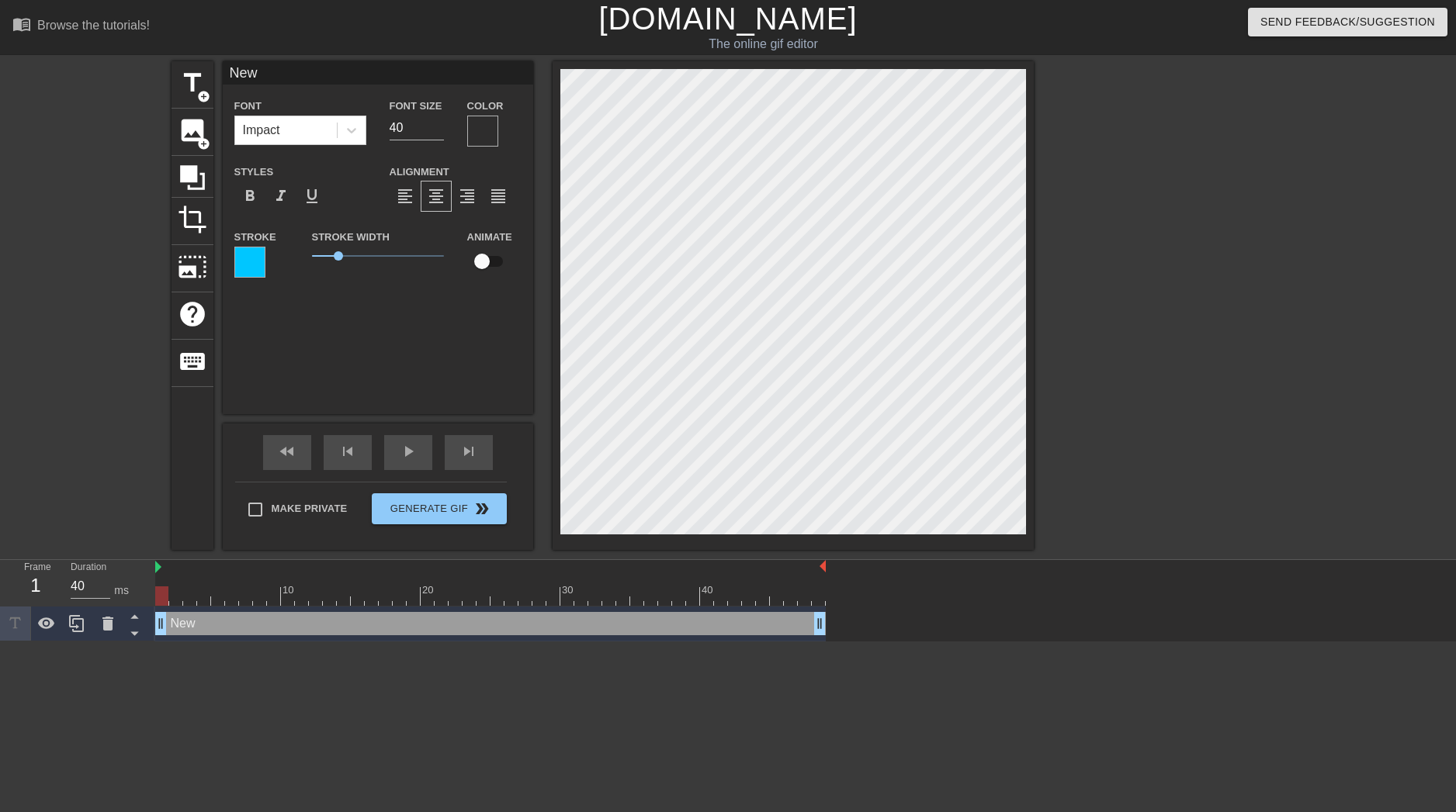
type input "Ne"
type textarea "Ne"
type input "N"
type textarea "N"
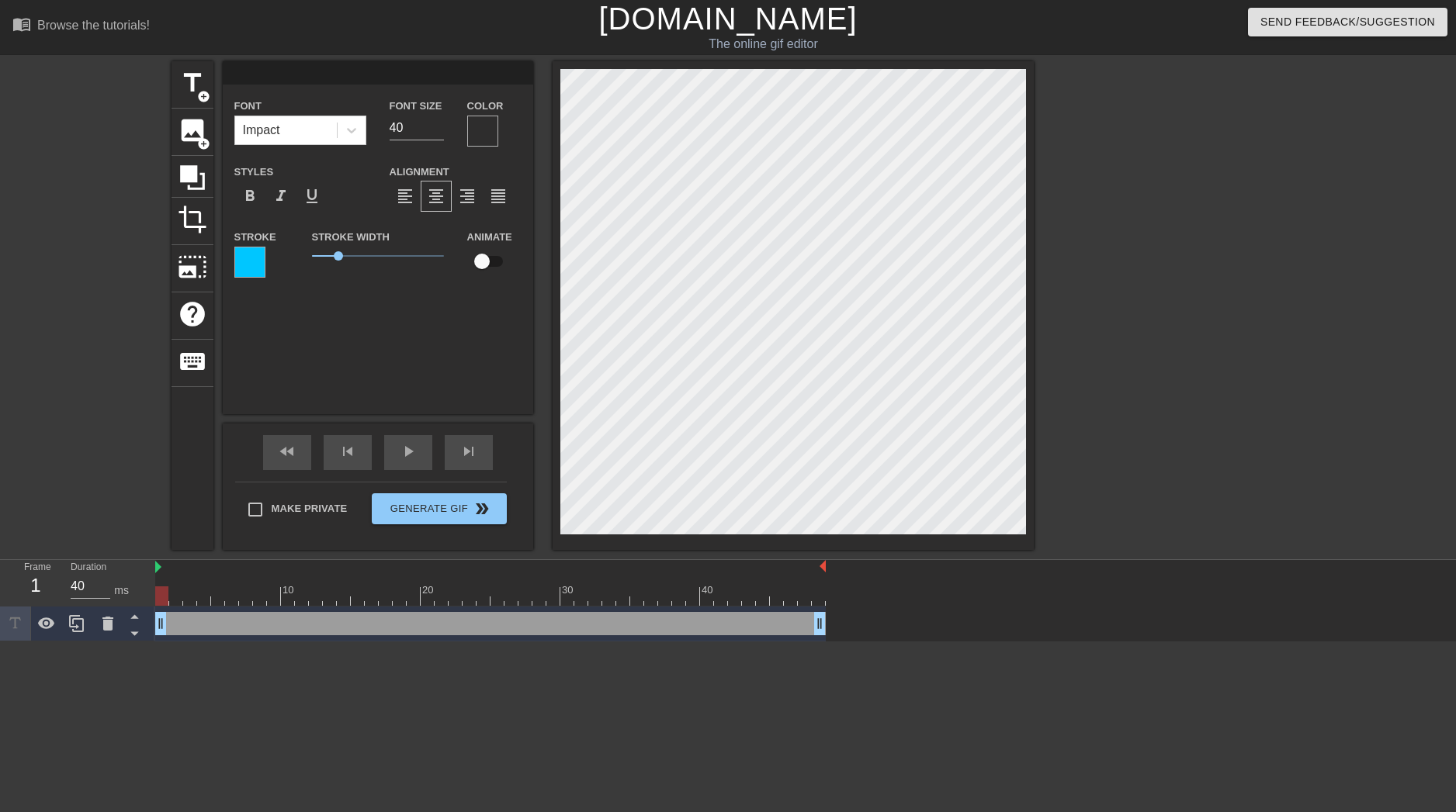
type input "T"
type textarea "T"
type input "Th"
type textarea "Th"
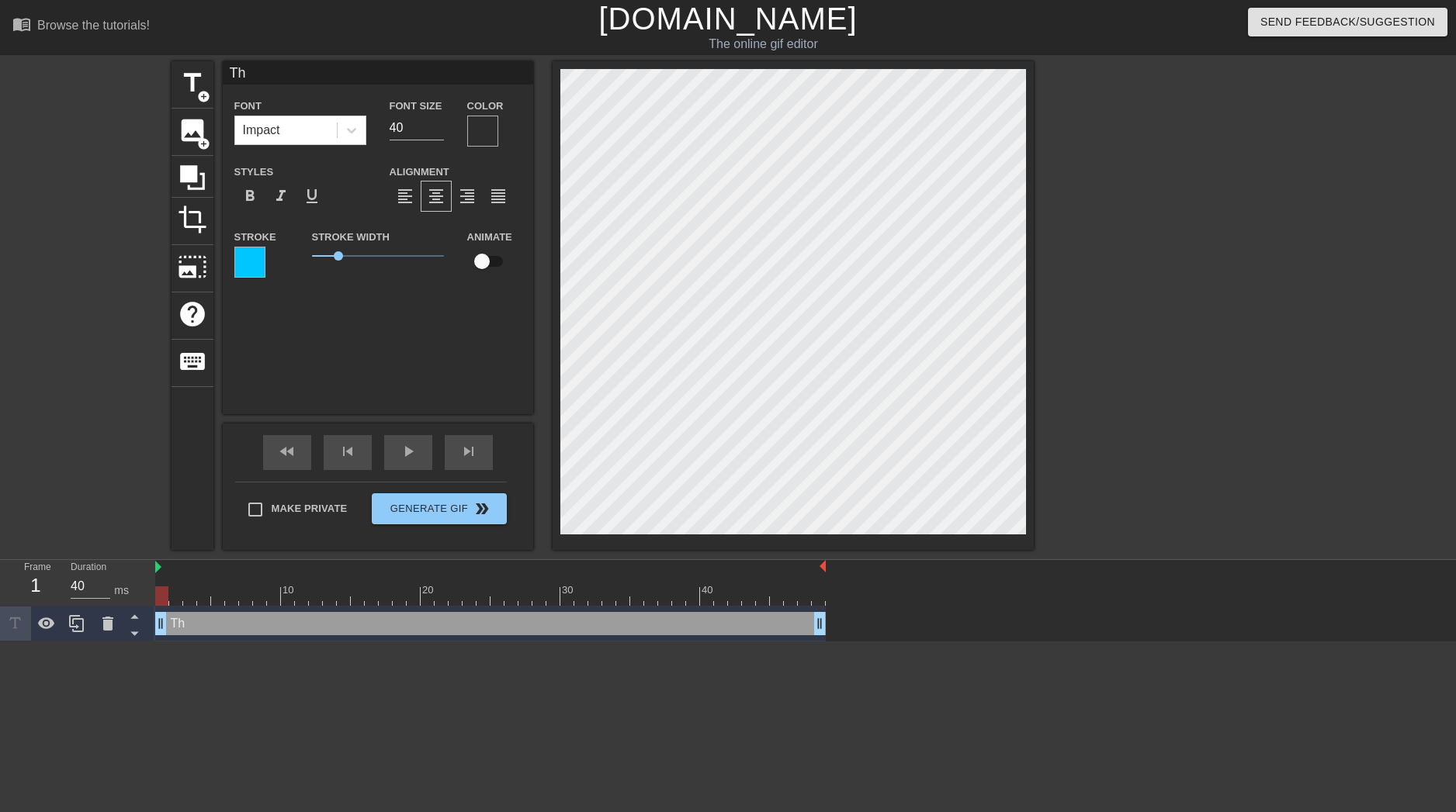
type input "The"
type textarea "The"
type input "The"
type textarea "The"
type input "TheR"
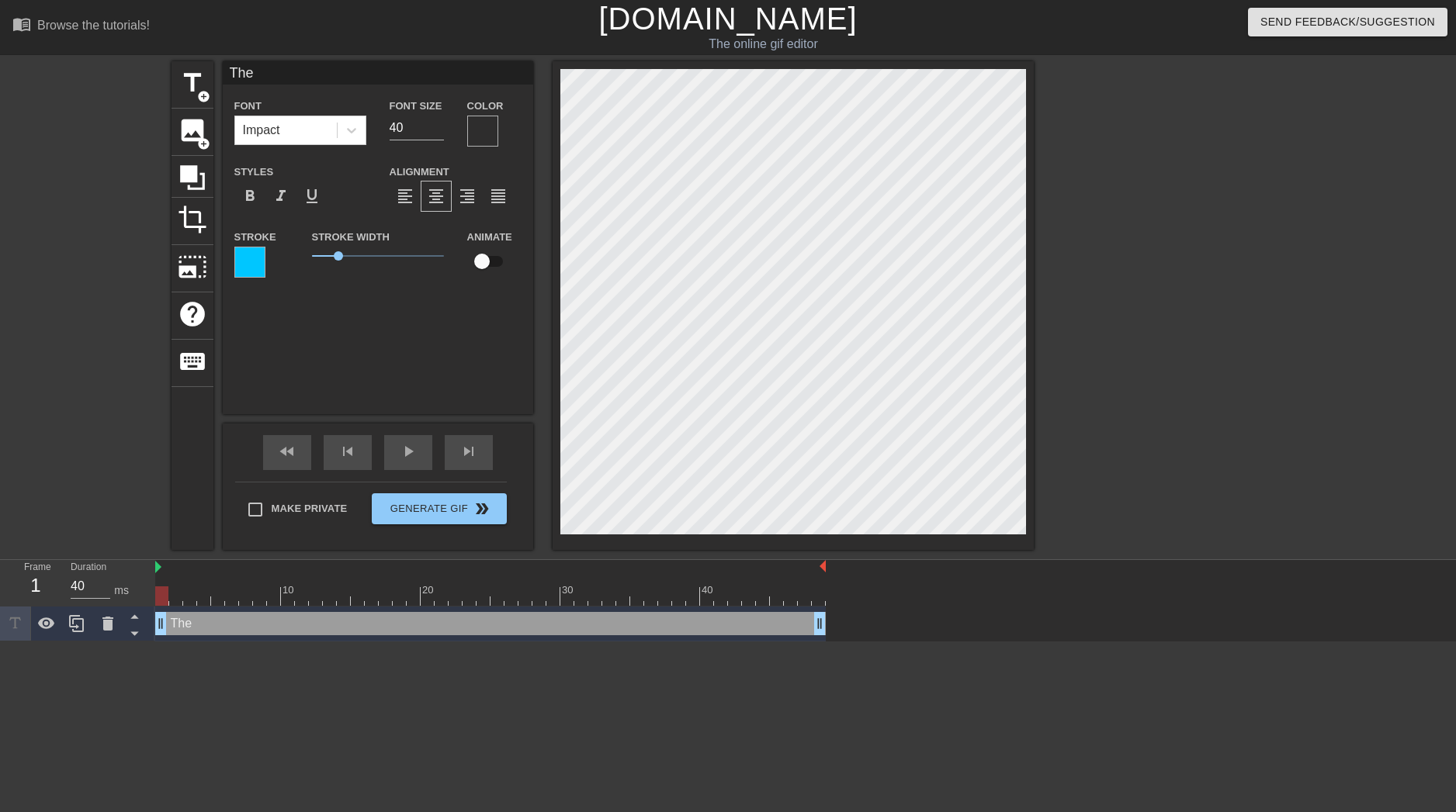
type textarea "The R"
type input "TheRe"
type textarea "The Re"
type input "TheRes"
type textarea "The Res"
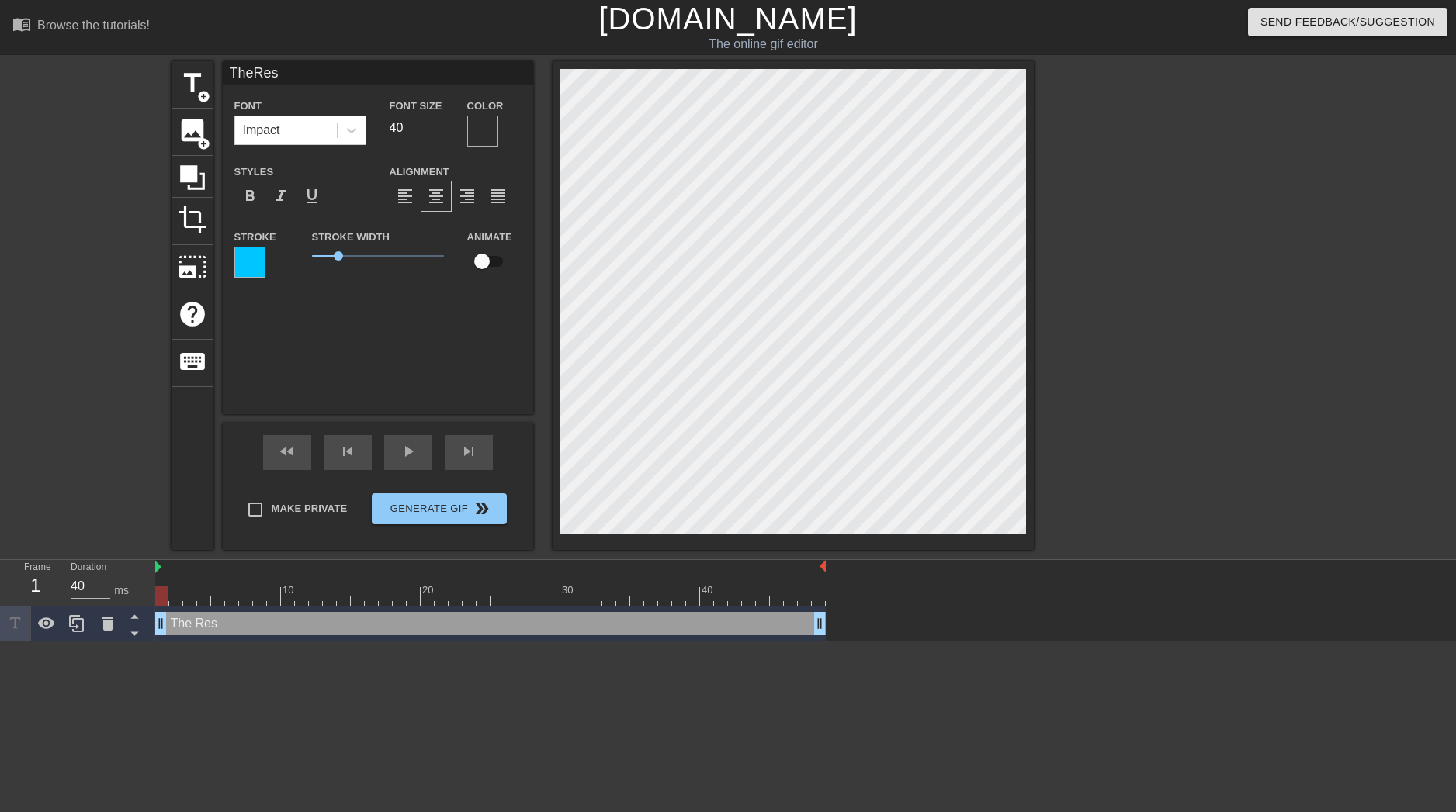
type input "TheResp"
type textarea "The Resp"
type input "TheRespa"
type textarea "The Respa"
type input "TheRespaw"
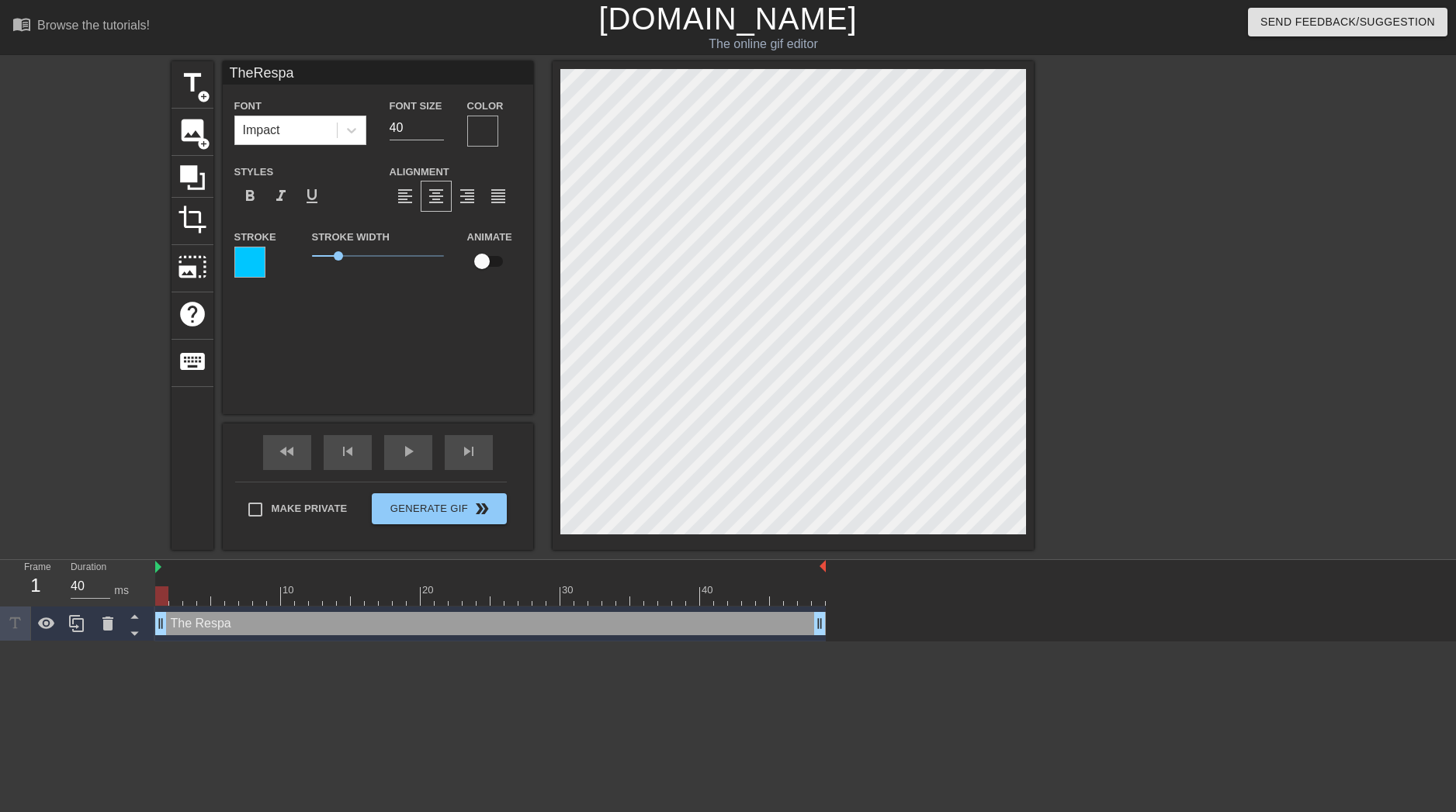
type textarea "The Respaw"
type input "TheRespawn"
type textarea "The Respawn"
type input "TheRespawn"
type textarea "The Respawn"
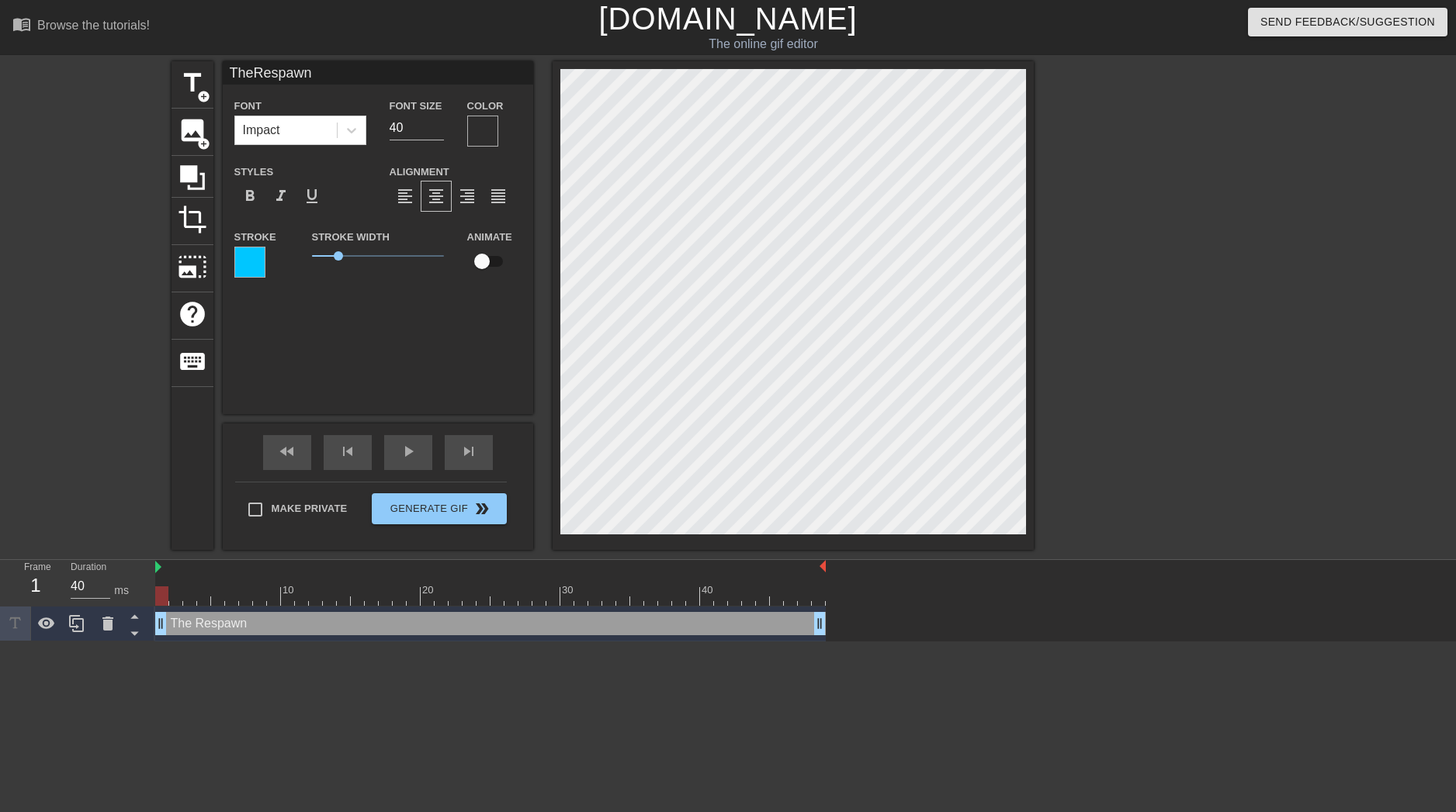
scroll to position [4, 2]
type input "TheRespawnR"
type textarea "The Respawn R"
type input "TheRespawnRe"
type textarea "The Respawn Re"
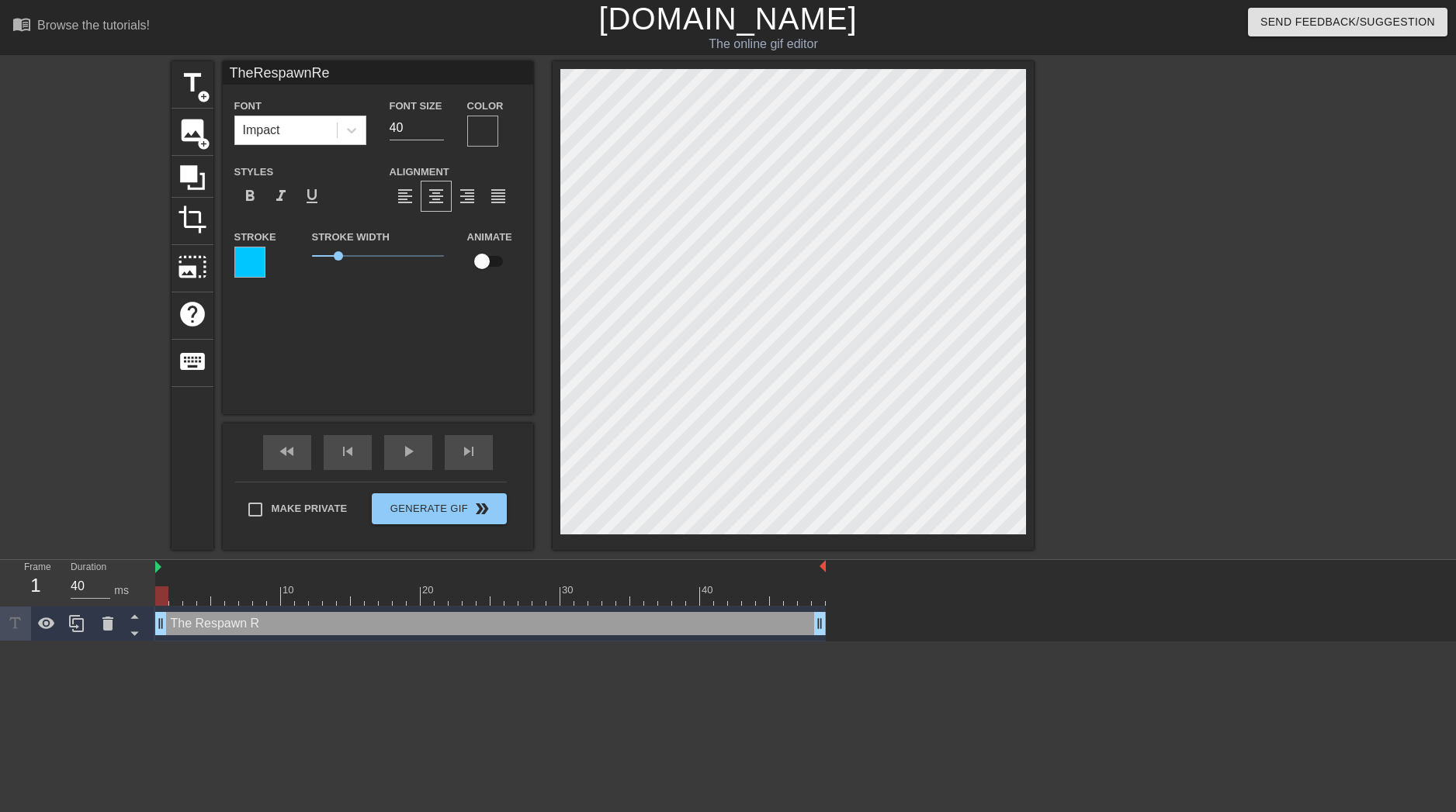
type input "TheRespawnRea"
type textarea "The Respawn Rea"
type input "TheRespawnReal"
type textarea "The Respawn Real"
type input "TheRespawnReal,"
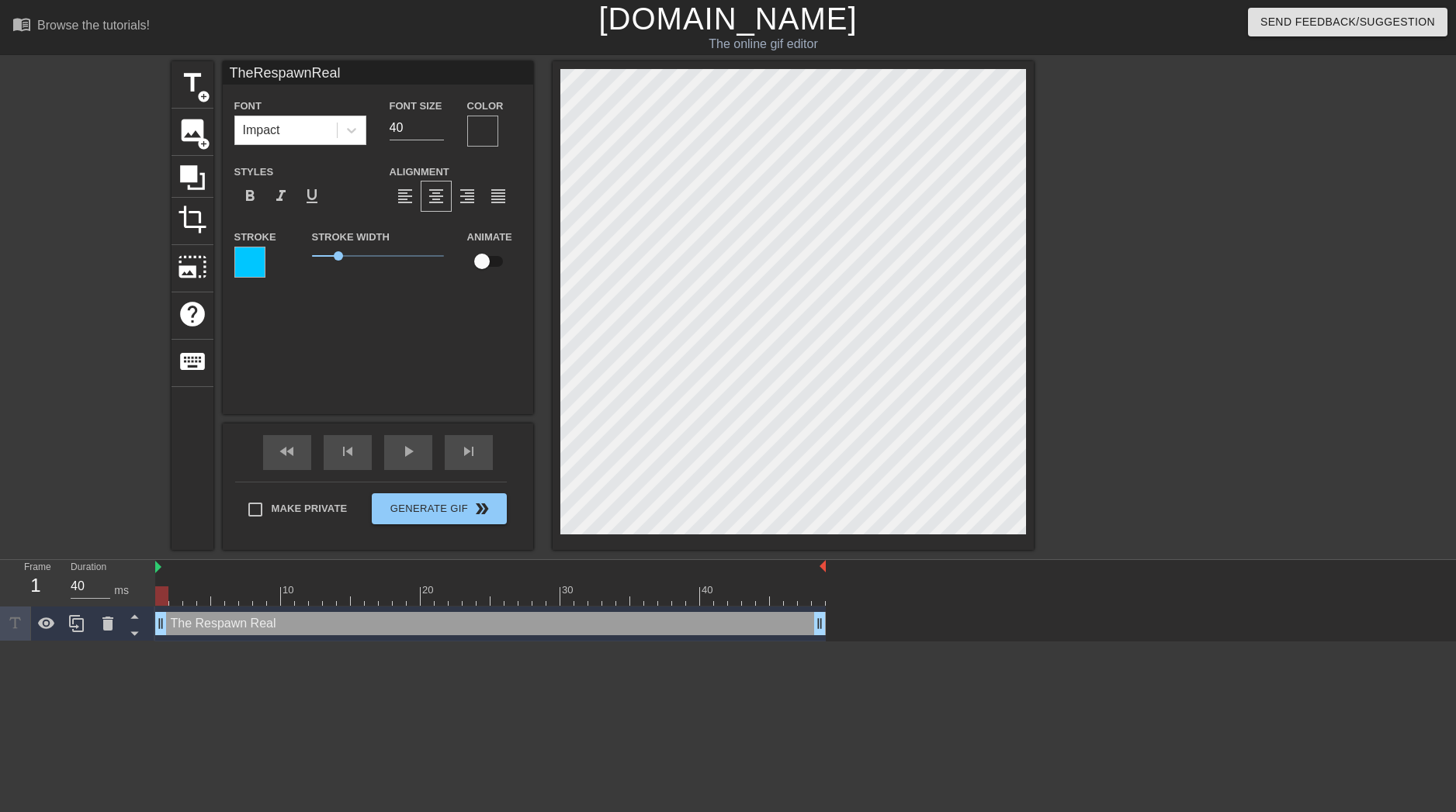
type textarea "The Respawn Real,"
type input "TheRespawnReal"
type textarea "The Respawn Real"
type input "TheRespawnRealm"
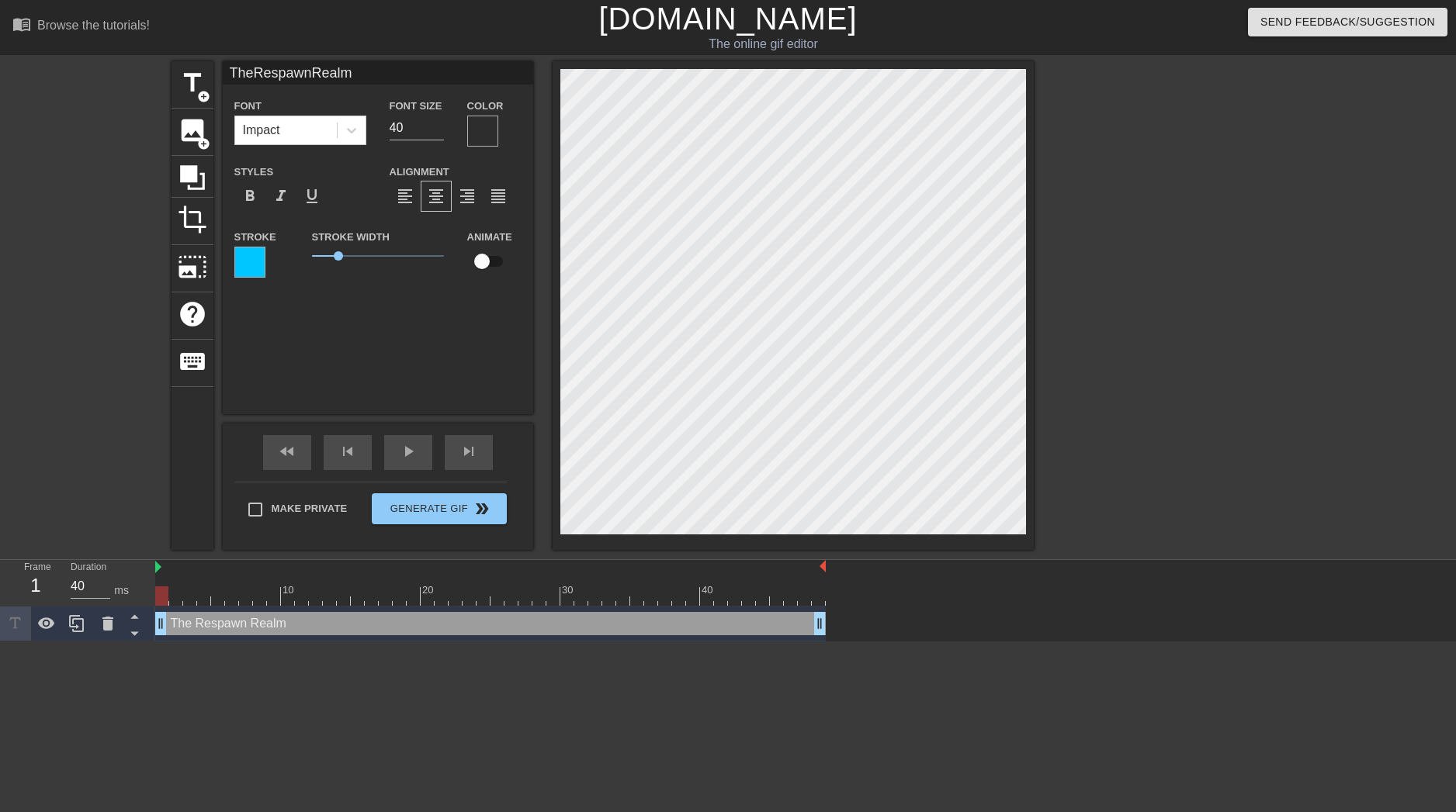
type textarea "The Respawn Realm"
click at [466, 353] on div "TheRespawnRealm Font Impact Font Size 40 Color Styles format_bold format_italic…" at bounding box center [377, 238] width 310 height 353
click at [495, 258] on input "checkbox" at bounding box center [482, 261] width 88 height 29
checkbox input "true"
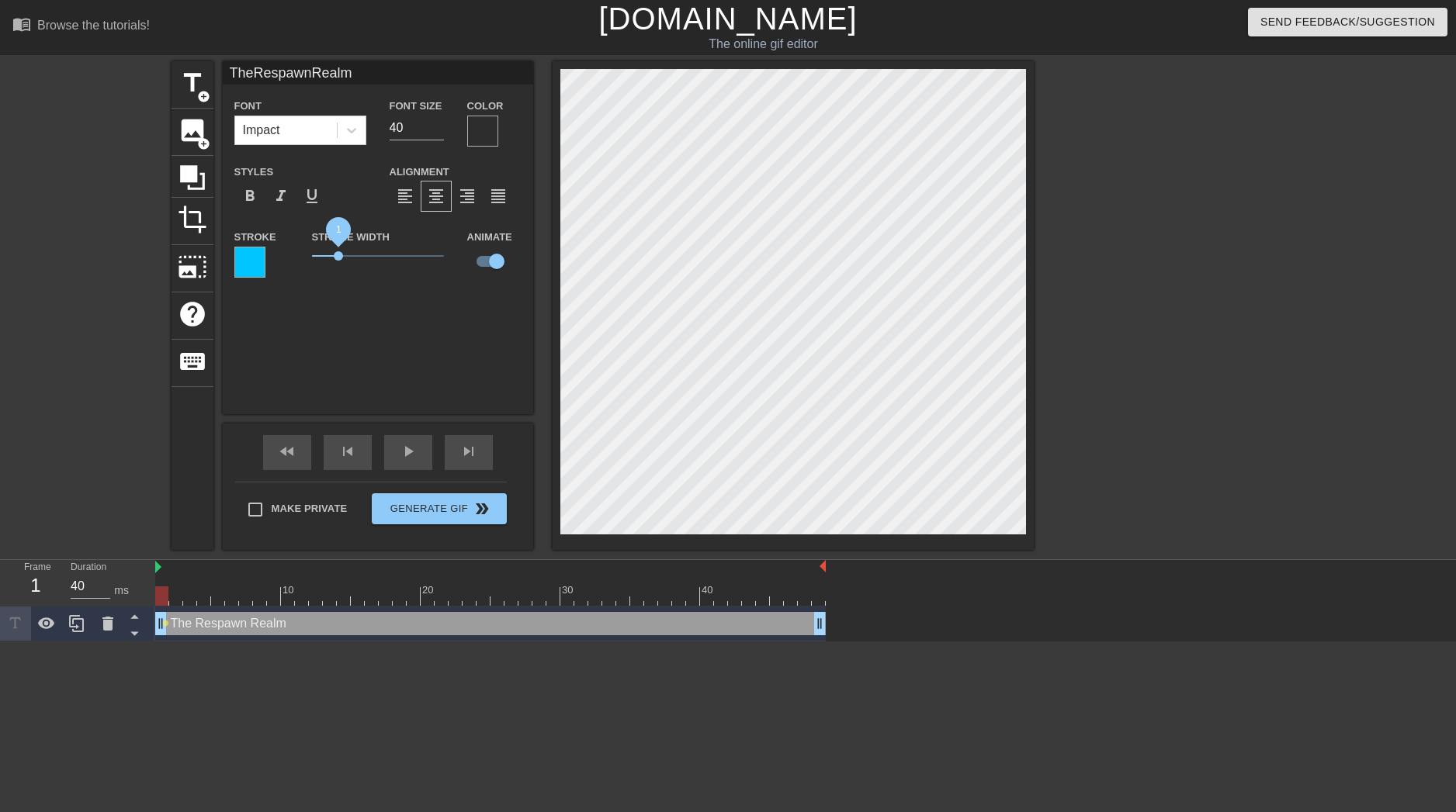
click at [340, 258] on span "1" at bounding box center [338, 255] width 9 height 9
type input "TheRespawnRealm"
click at [341, 252] on span "1.15" at bounding box center [342, 255] width 9 height 9
click at [399, 439] on span "play_arrow" at bounding box center [408, 451] width 19 height 19
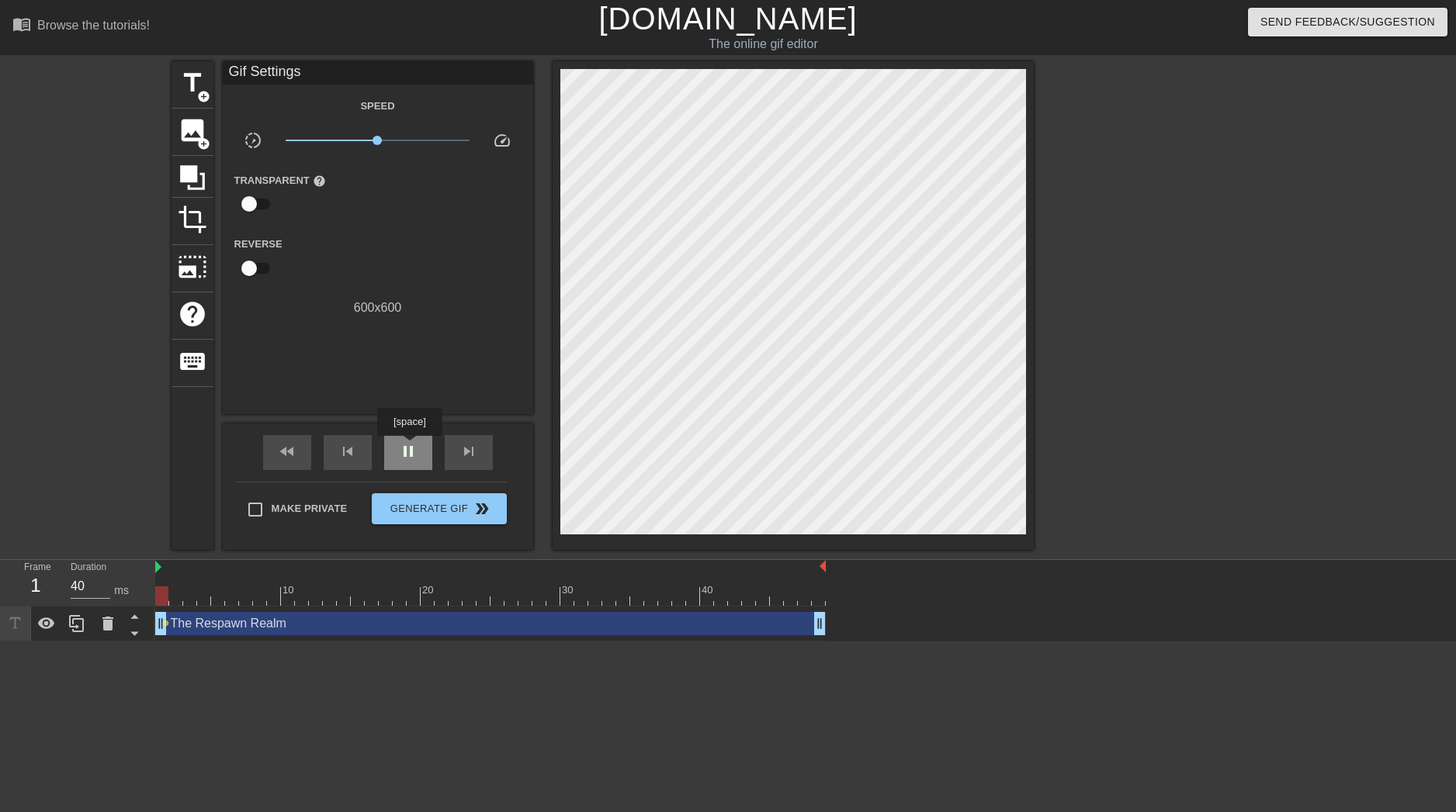
click at [409, 439] on span "pause" at bounding box center [408, 451] width 19 height 19
click at [394, 439] on div "play_arrow" at bounding box center [408, 452] width 48 height 35
click at [400, 439] on div "pause" at bounding box center [408, 452] width 48 height 35
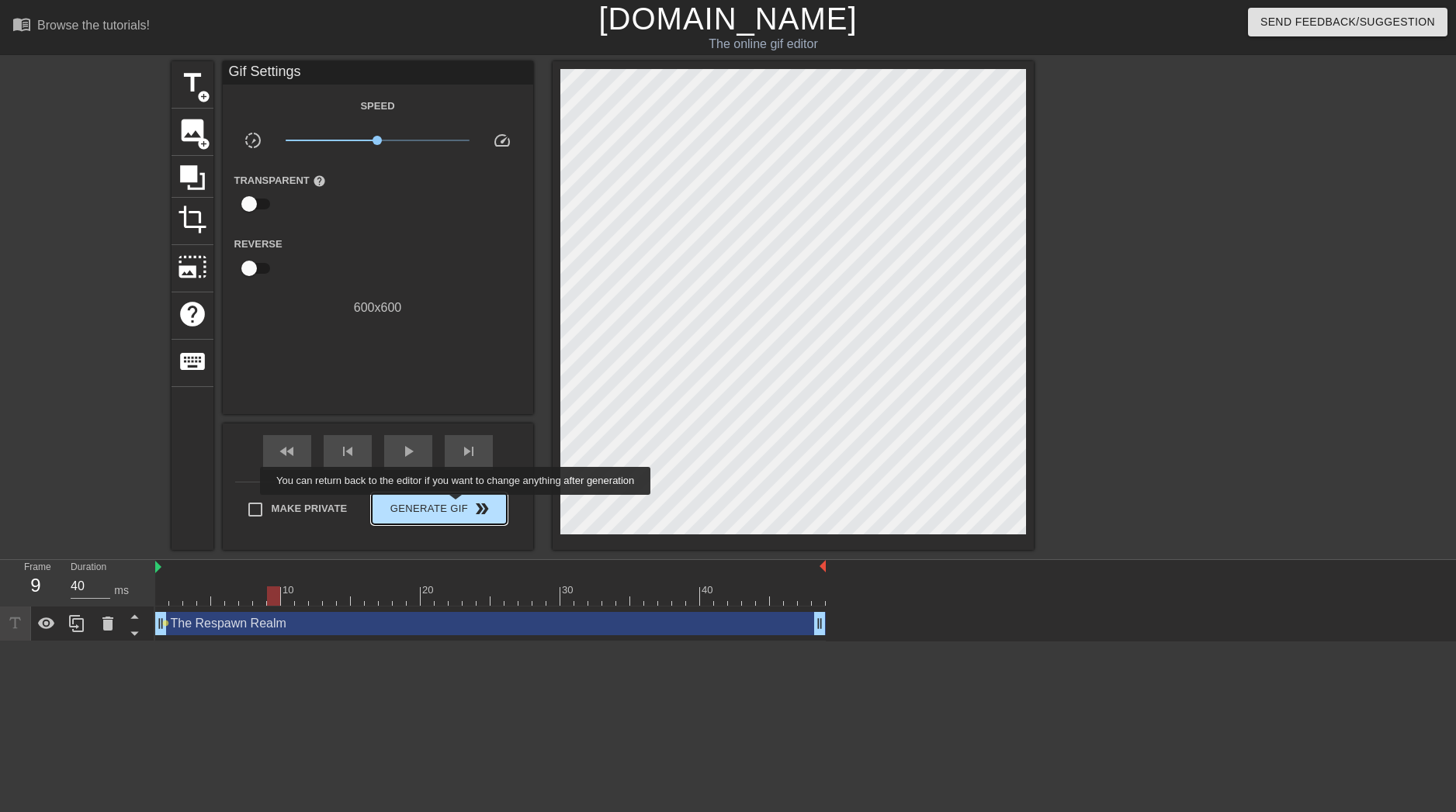
click at [458, 439] on span "Generate Gif double_arrow" at bounding box center [439, 508] width 122 height 19
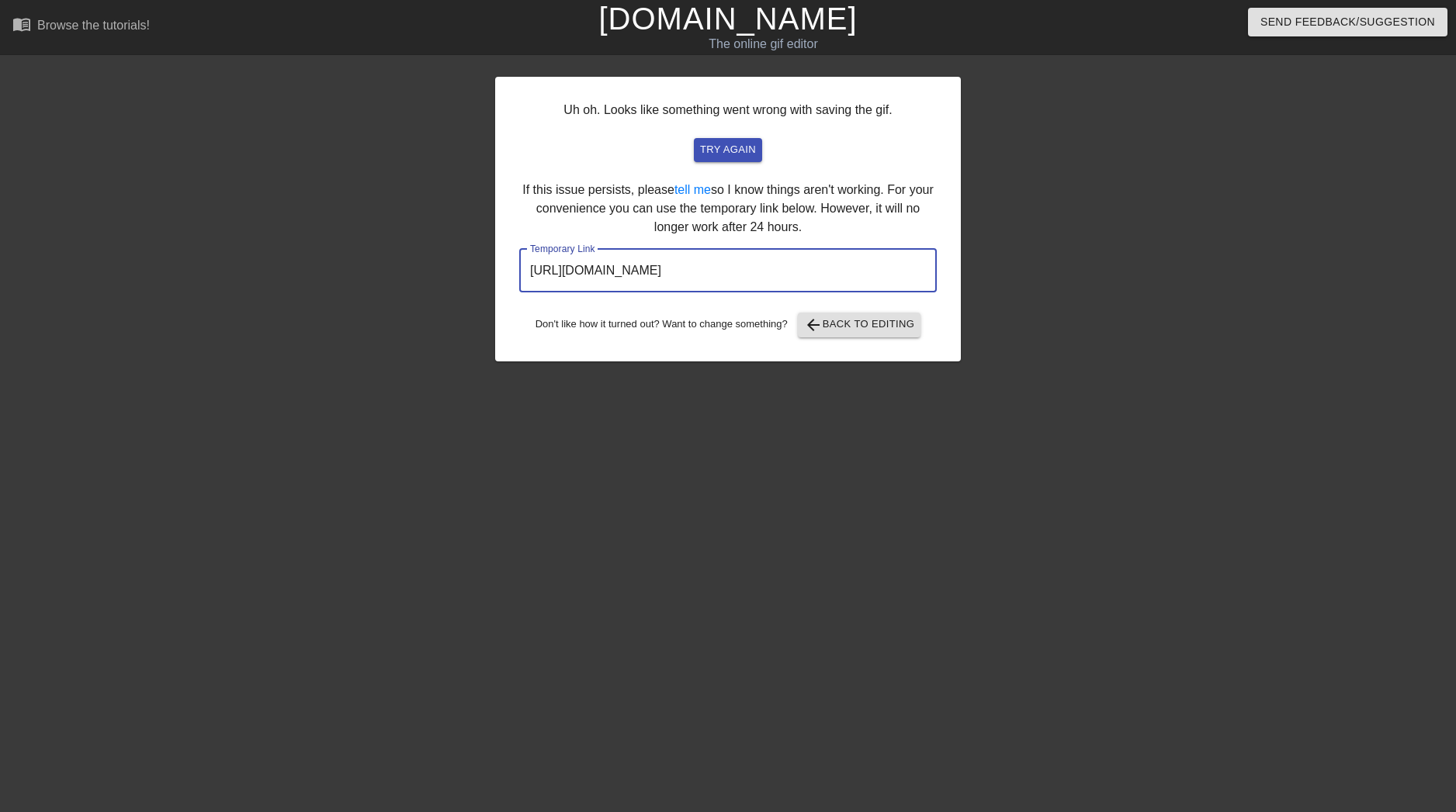
drag, startPoint x: 890, startPoint y: 277, endPoint x: 343, endPoint y: 257, distance: 547.4
click at [343, 257] on div "Uh oh. Looks like something went wrong with saving the gif. try again If this i…" at bounding box center [728, 294] width 1456 height 465
